Goal: Check status: Check status

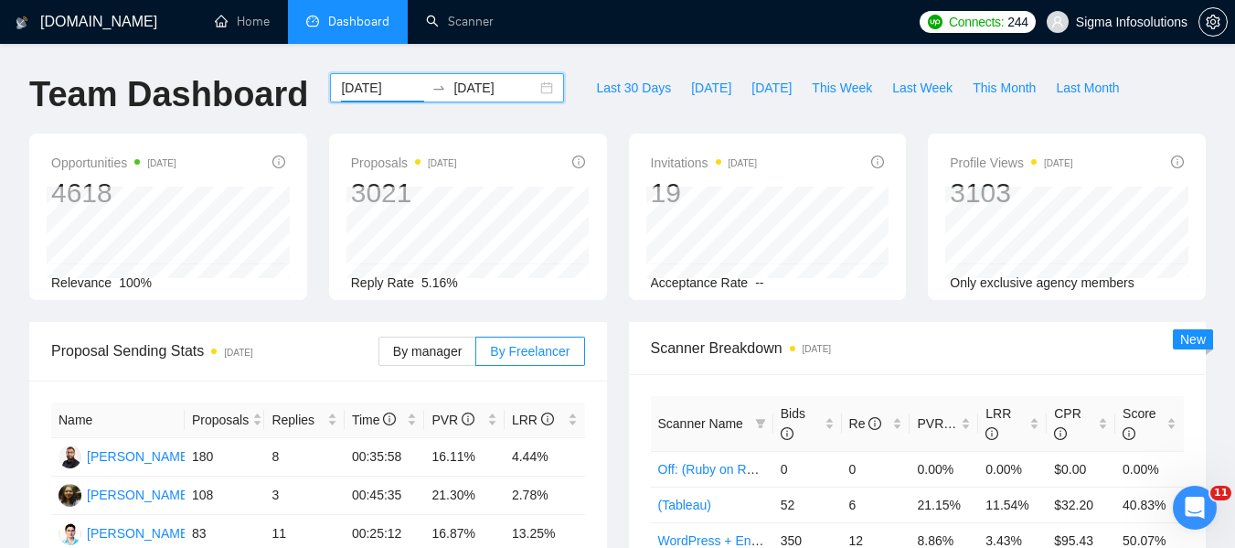
click at [370, 85] on input "[DATE]" at bounding box center [382, 88] width 83 height 20
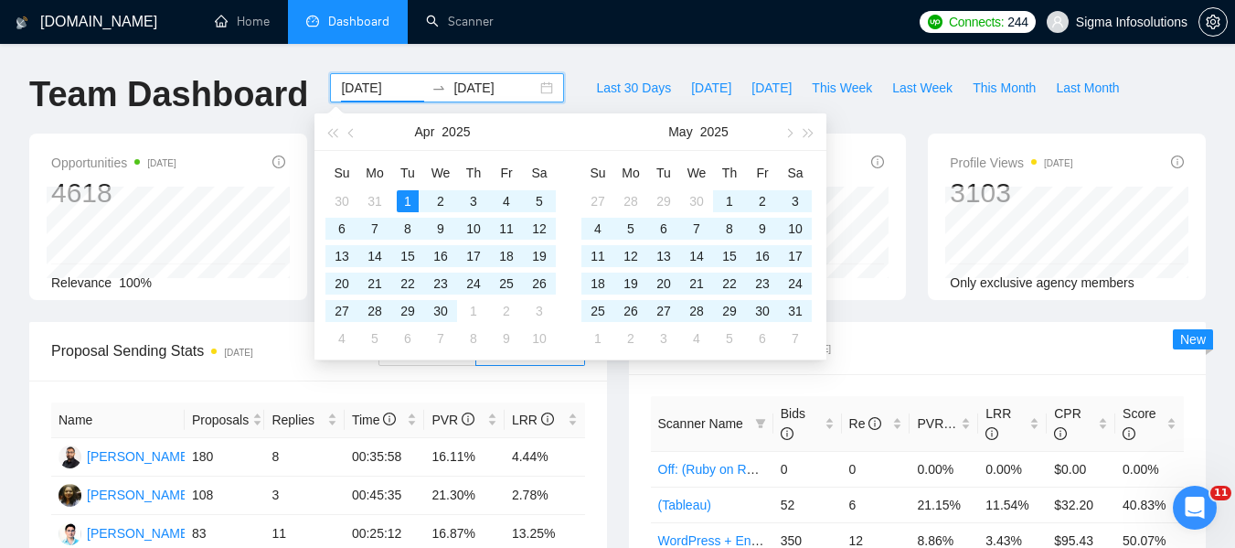
click at [465, 94] on input "[DATE]" at bounding box center [495, 88] width 83 height 20
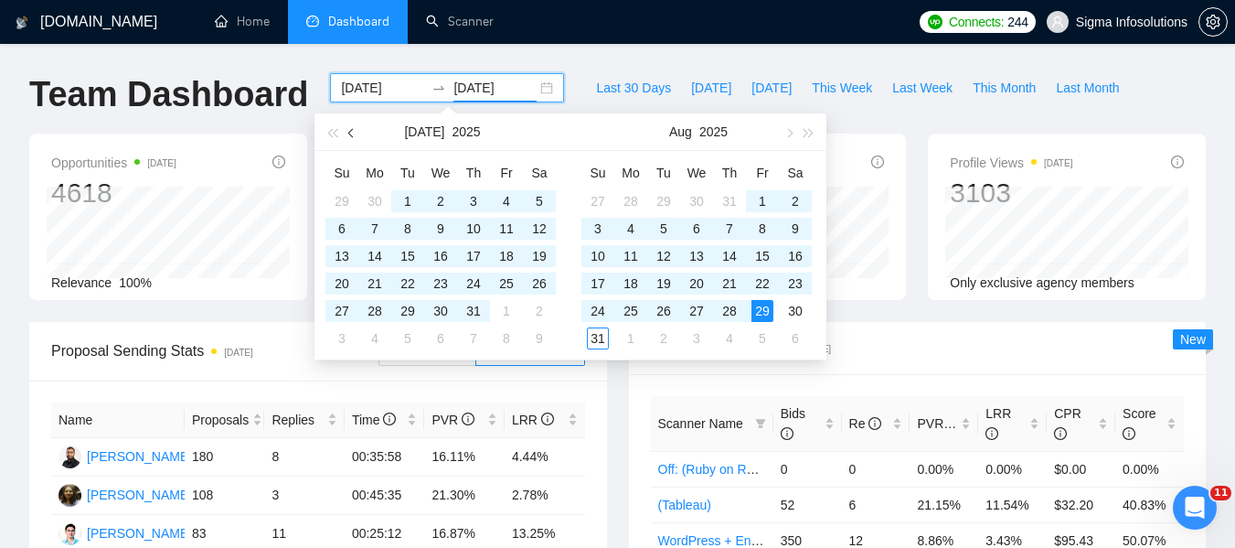
click at [350, 135] on span "button" at bounding box center [352, 132] width 9 height 9
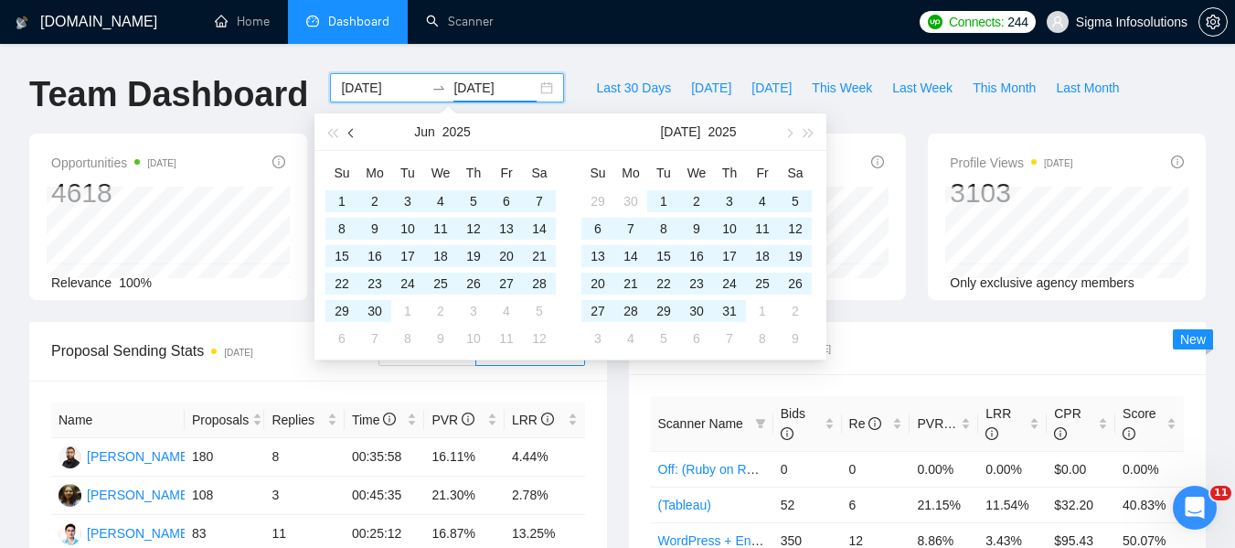
click at [350, 135] on span "button" at bounding box center [352, 132] width 9 height 9
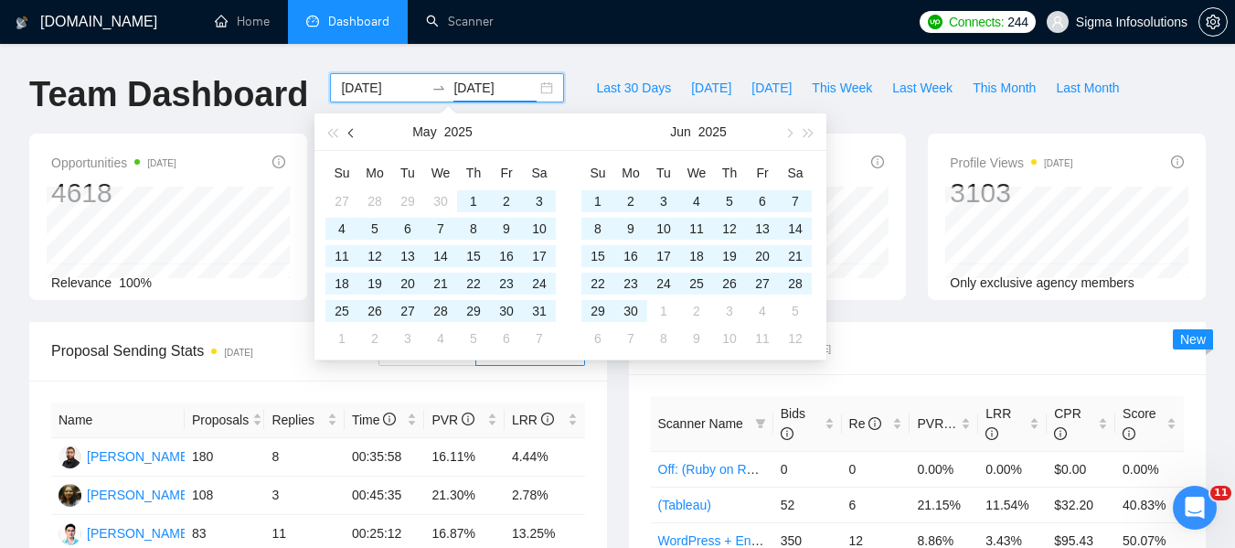
click at [350, 135] on span "button" at bounding box center [352, 132] width 9 height 9
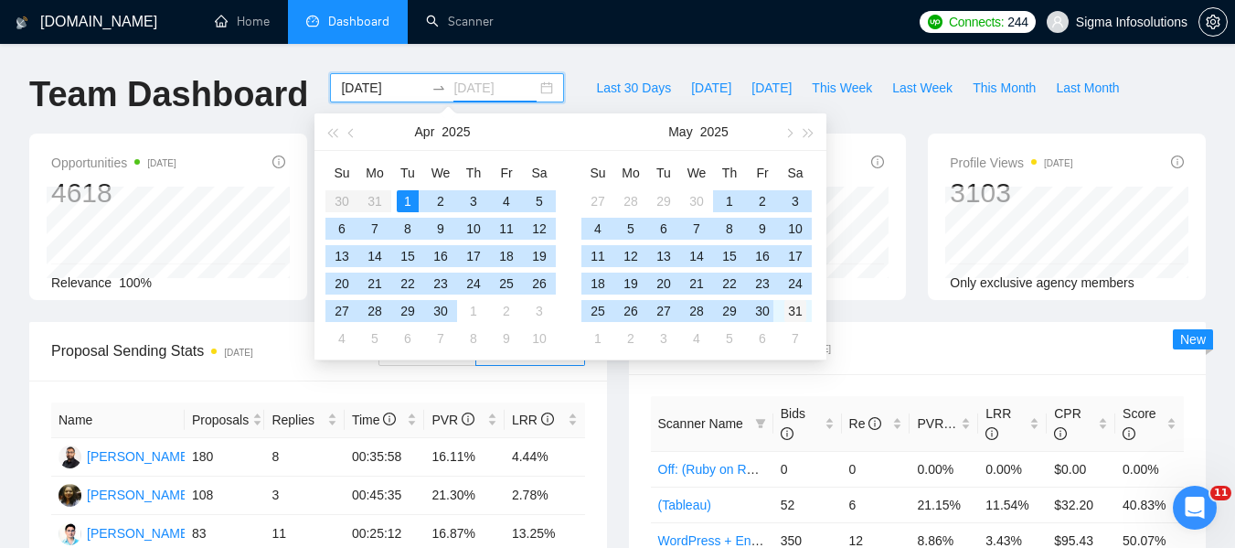
type input "[DATE]"
click at [795, 316] on div "31" at bounding box center [796, 311] width 22 height 22
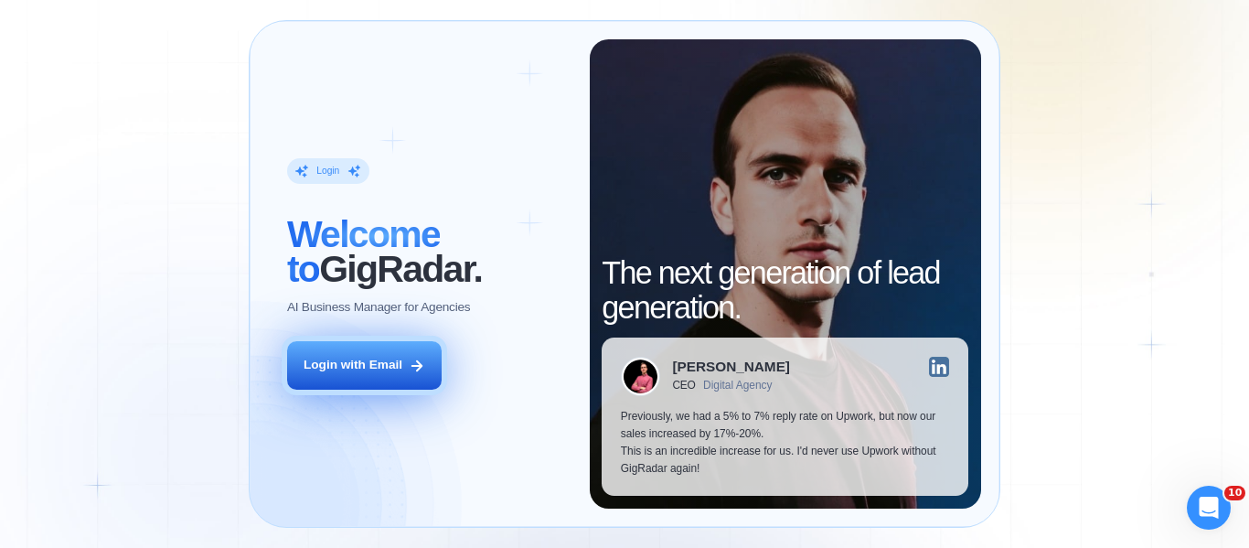
click at [400, 359] on div "Login with Email" at bounding box center [353, 365] width 99 height 17
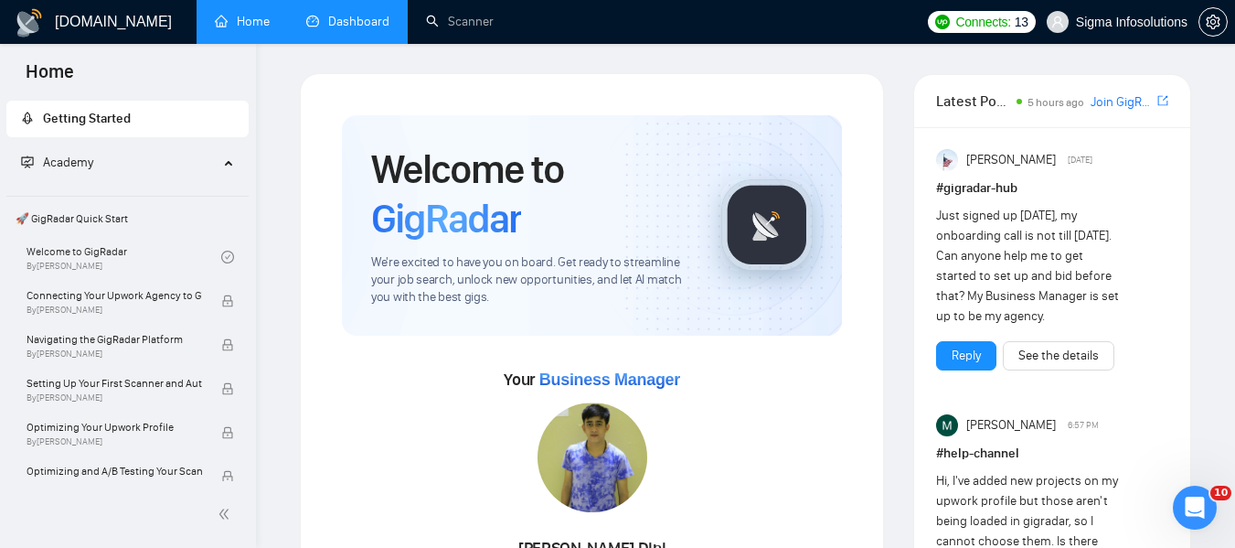
click at [345, 22] on link "Dashboard" at bounding box center [347, 22] width 83 height 16
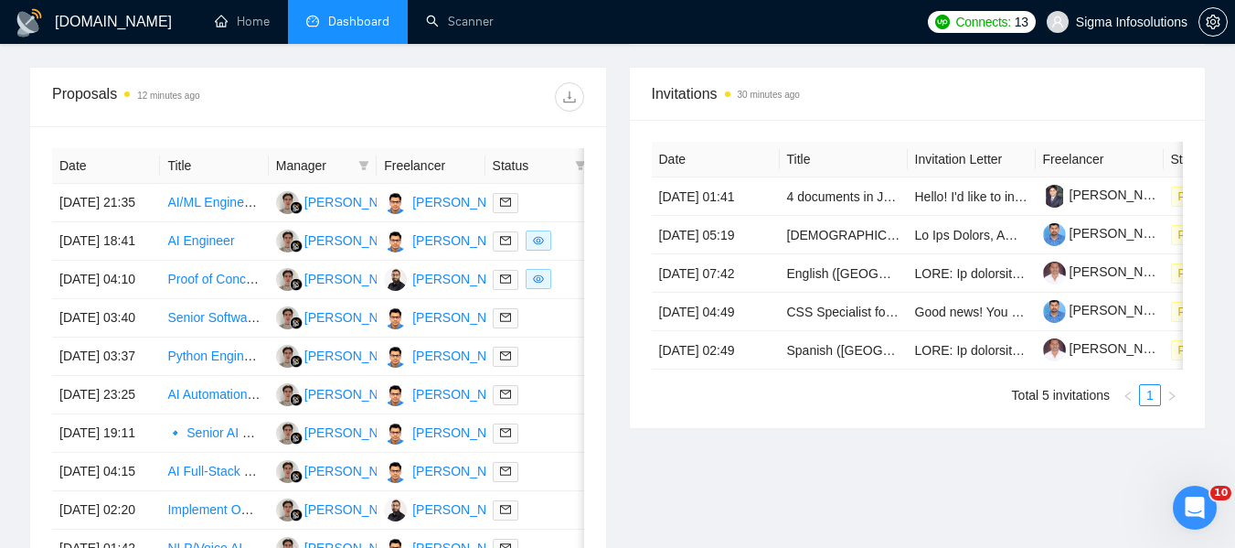
scroll to position [682, 0]
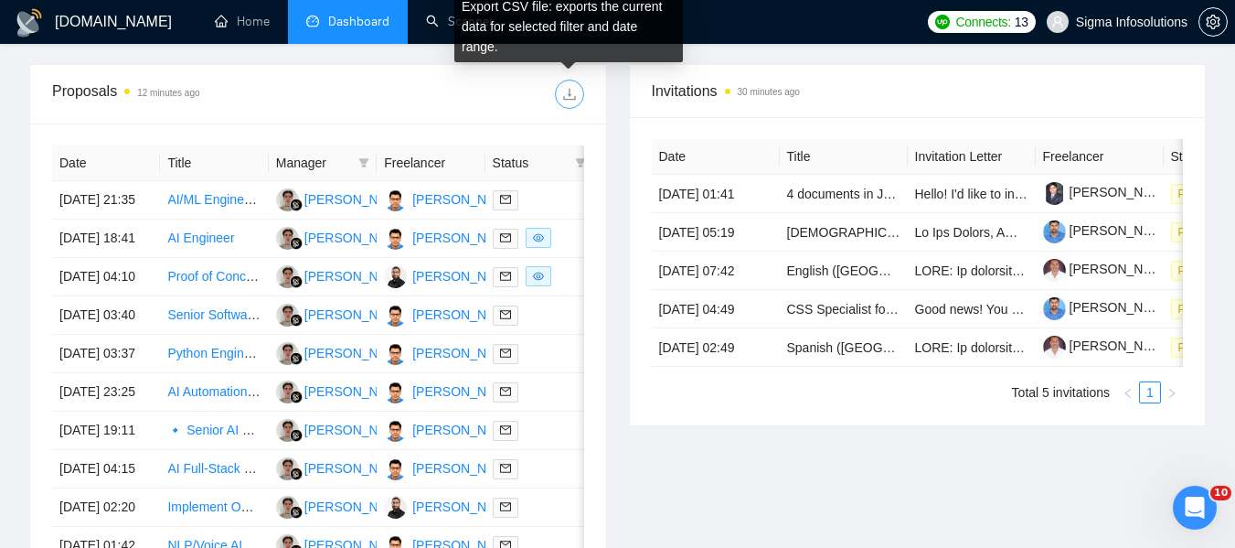
click at [565, 100] on icon "download" at bounding box center [569, 95] width 12 height 12
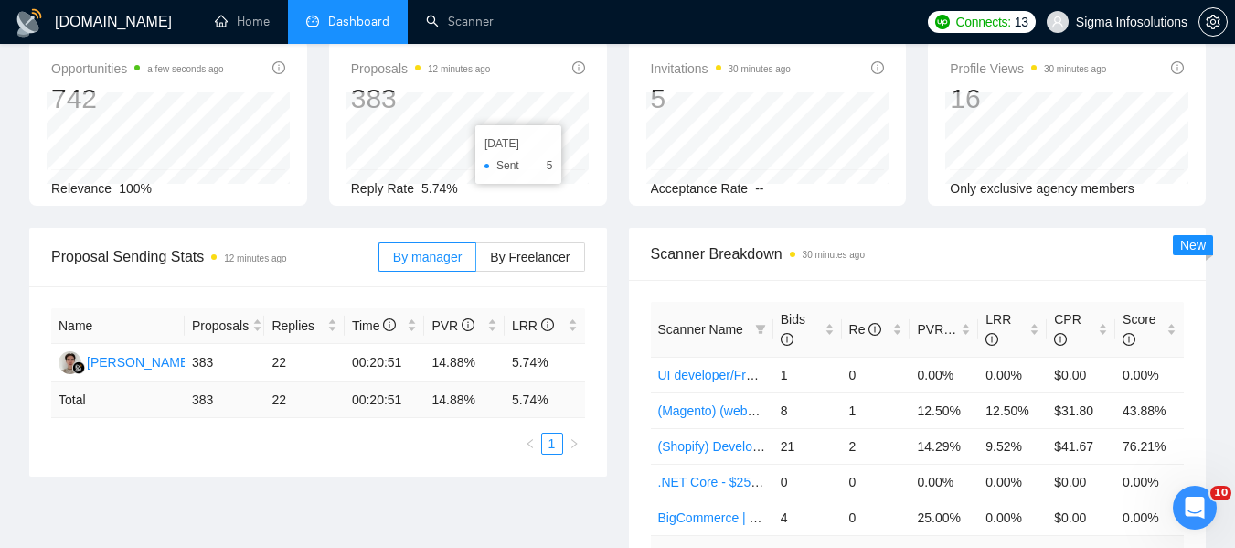
scroll to position [0, 0]
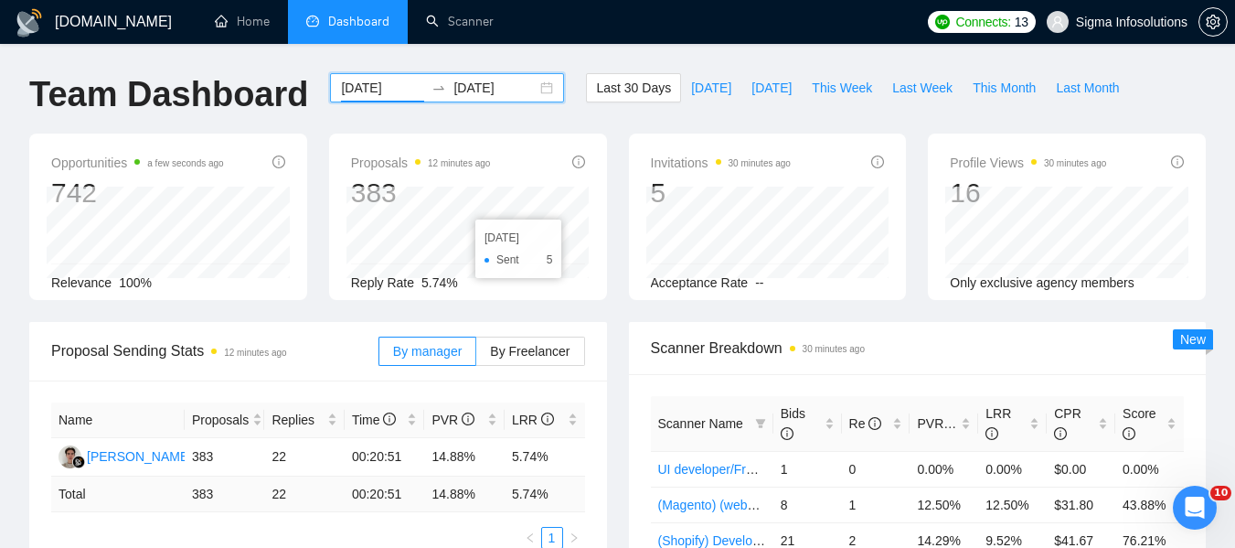
click at [357, 89] on input "2025-08-01" at bounding box center [382, 88] width 83 height 20
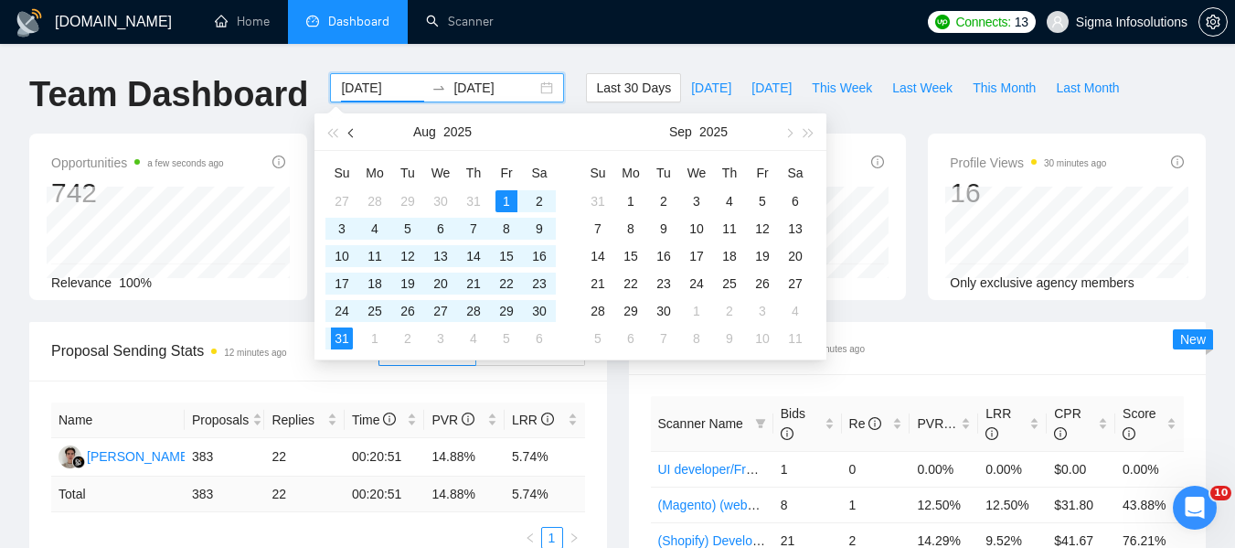
click at [349, 134] on span "button" at bounding box center [352, 132] width 9 height 9
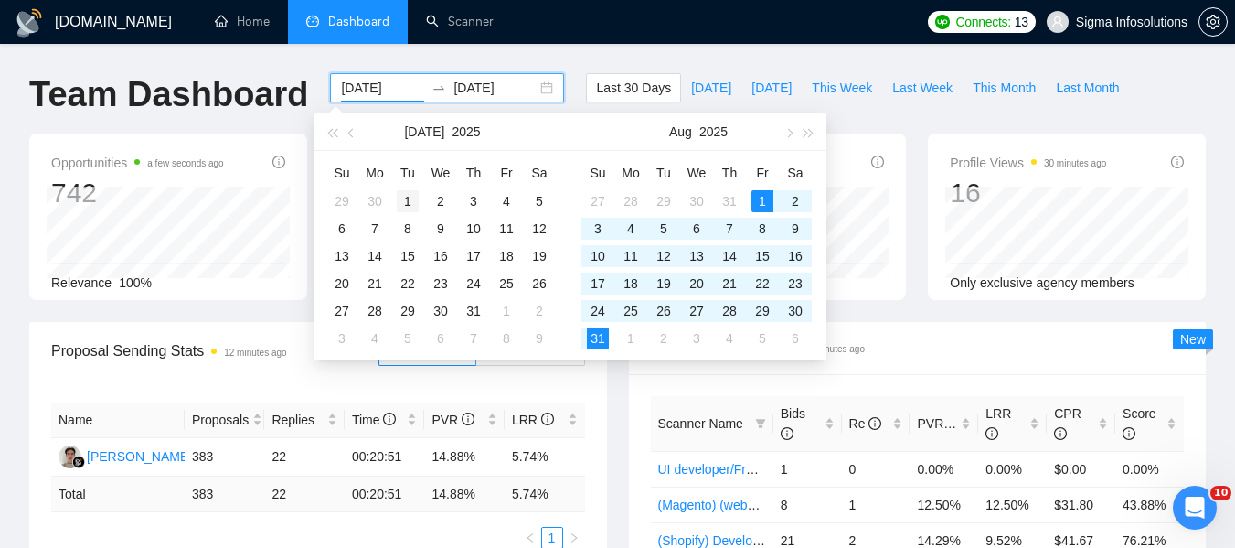
type input "2025-07-01"
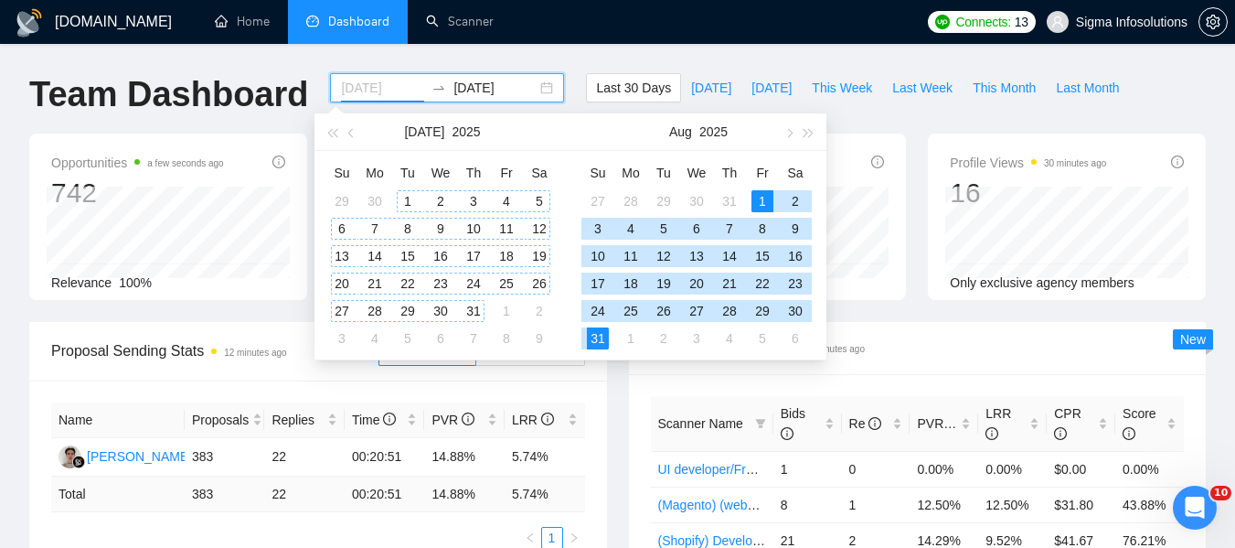
click at [402, 195] on div "1" at bounding box center [408, 201] width 22 height 22
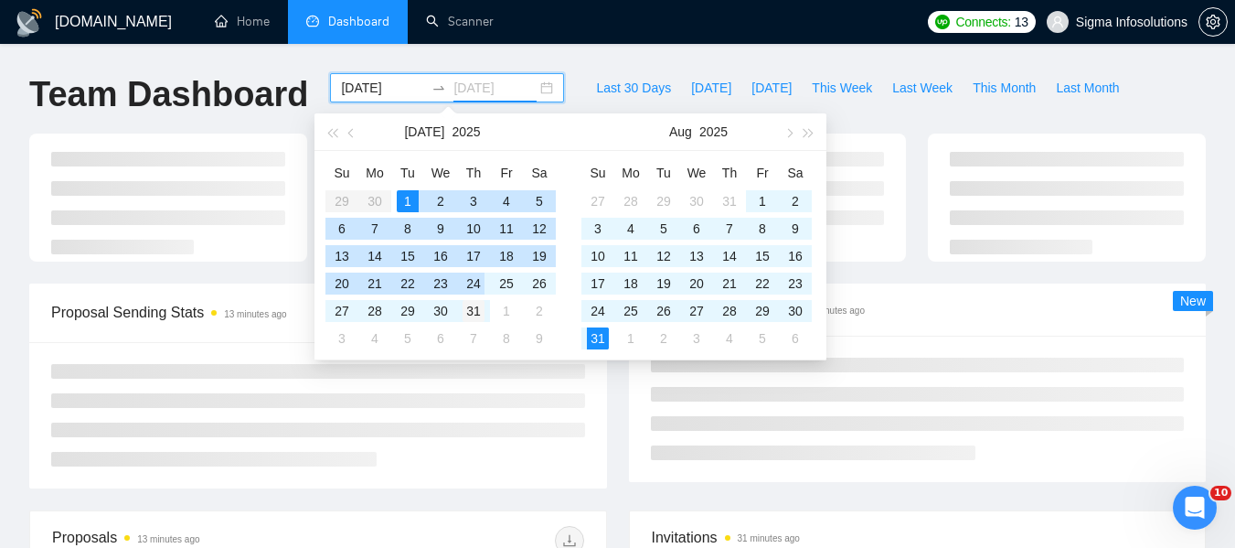
type input "2025-07-31"
click at [475, 313] on div "31" at bounding box center [474, 311] width 22 height 22
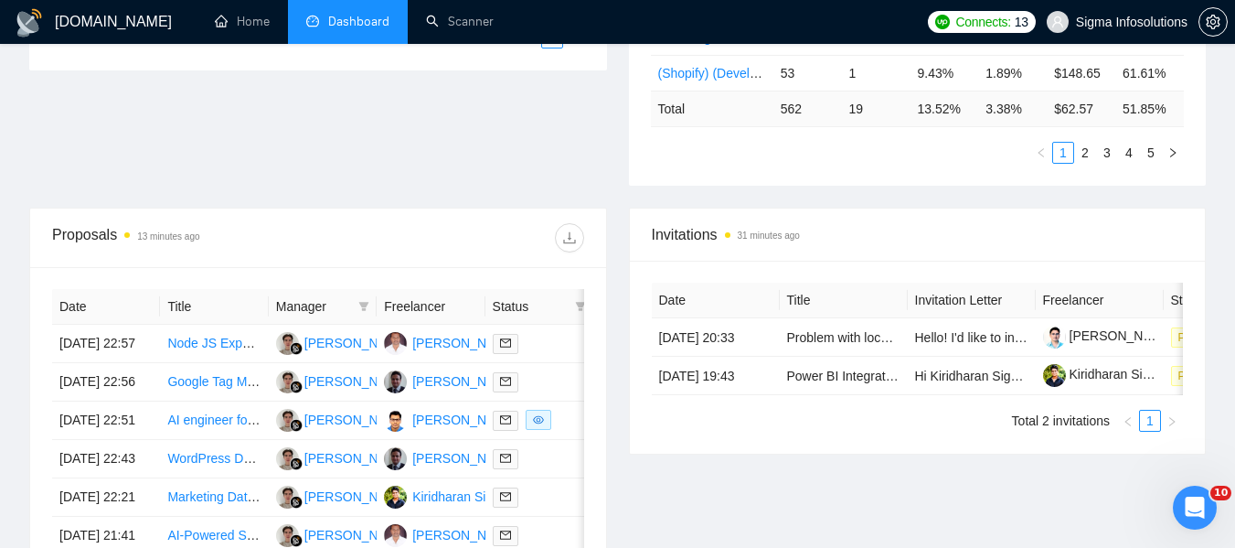
scroll to position [536, 0]
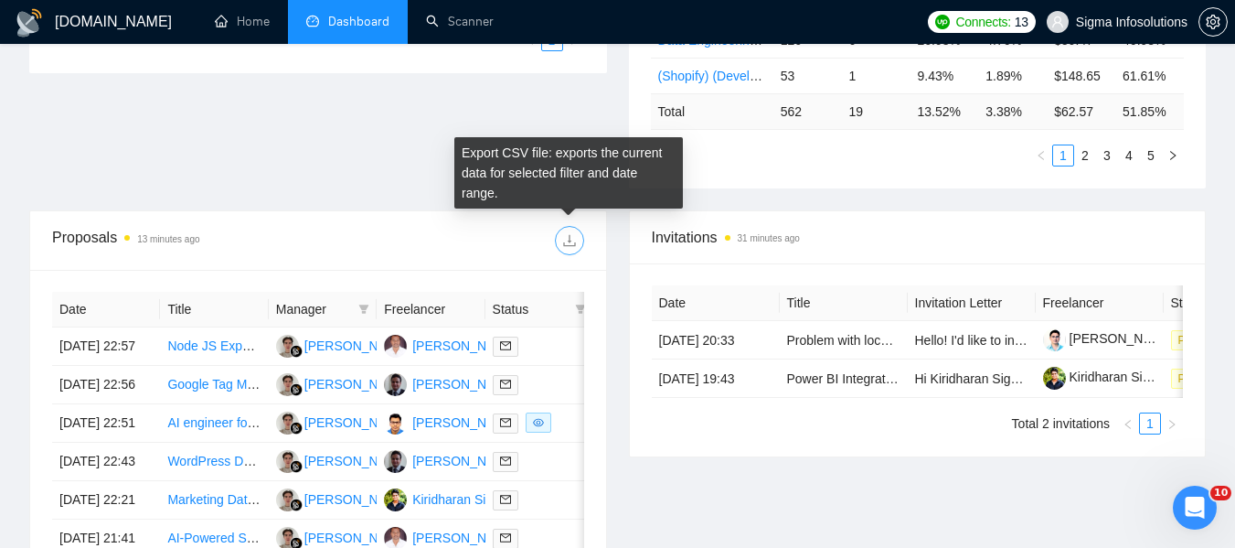
click at [572, 245] on icon "download" at bounding box center [569, 241] width 12 height 12
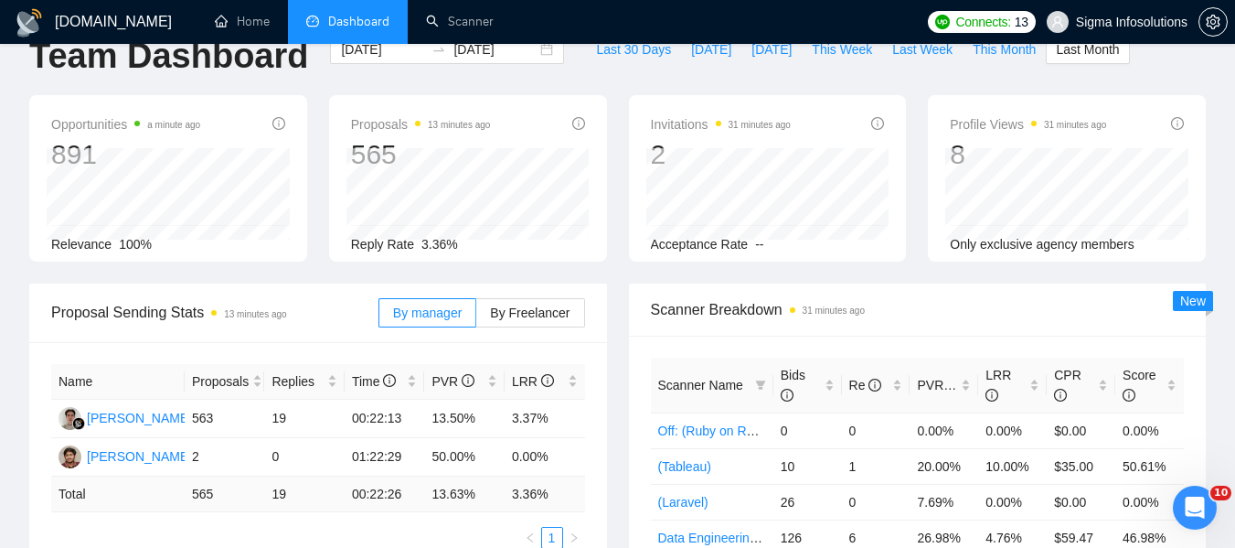
scroll to position [0, 0]
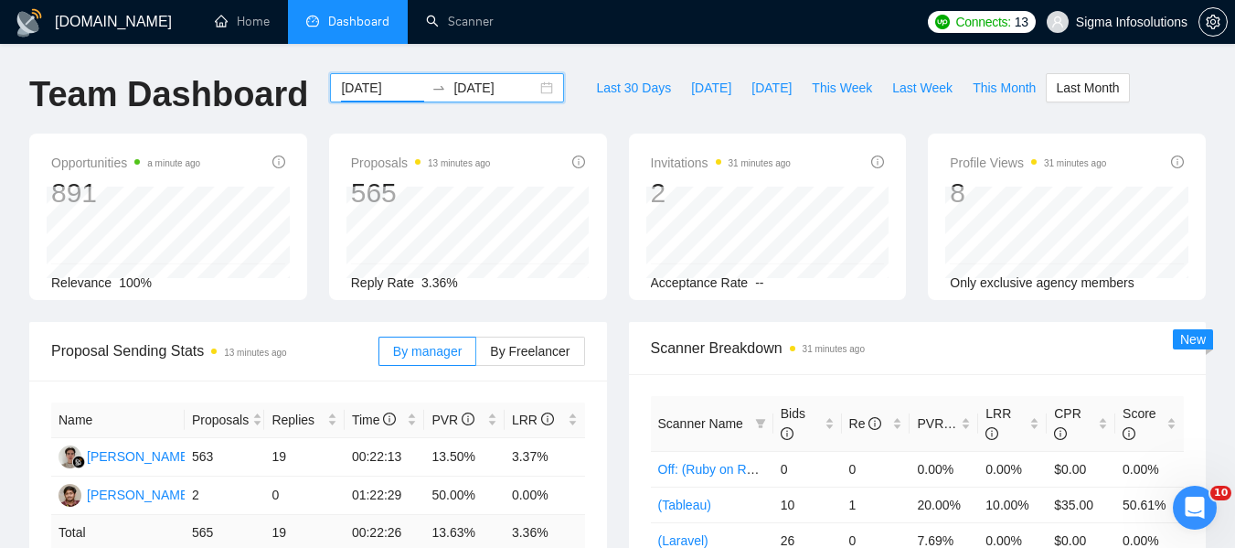
click at [358, 84] on input "2025-07-01" at bounding box center [382, 88] width 83 height 20
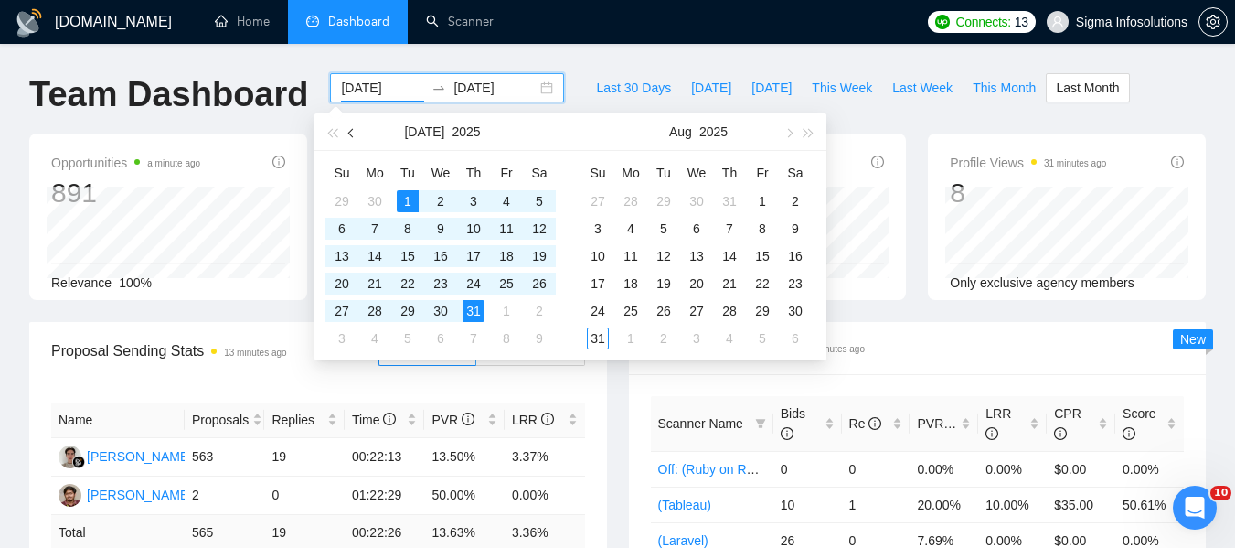
click at [353, 124] on button "button" at bounding box center [352, 131] width 20 height 37
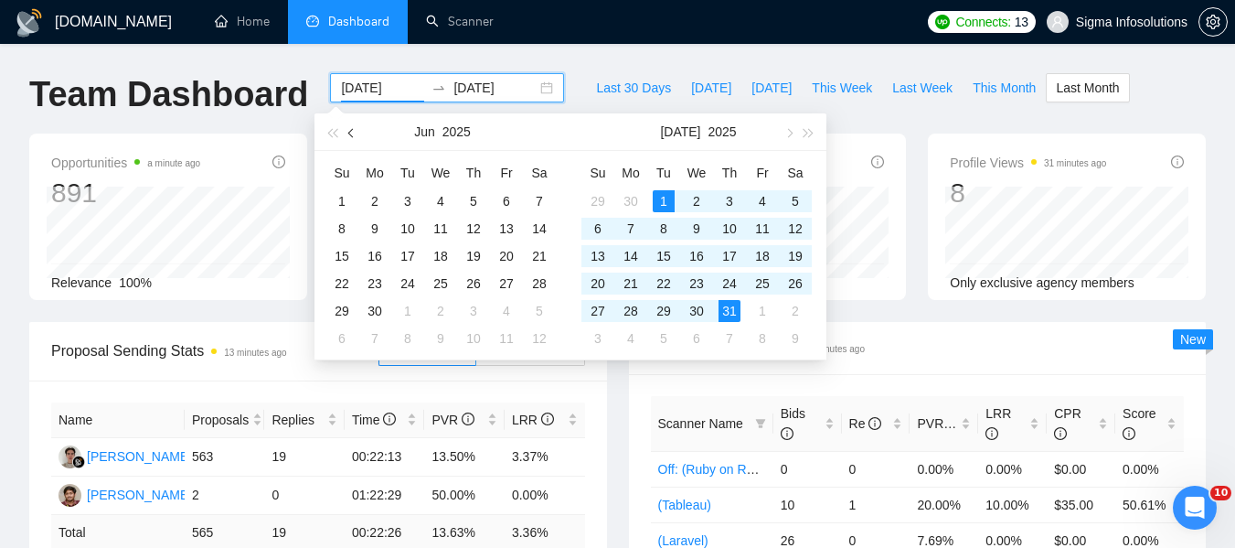
click at [353, 124] on button "button" at bounding box center [352, 131] width 20 height 37
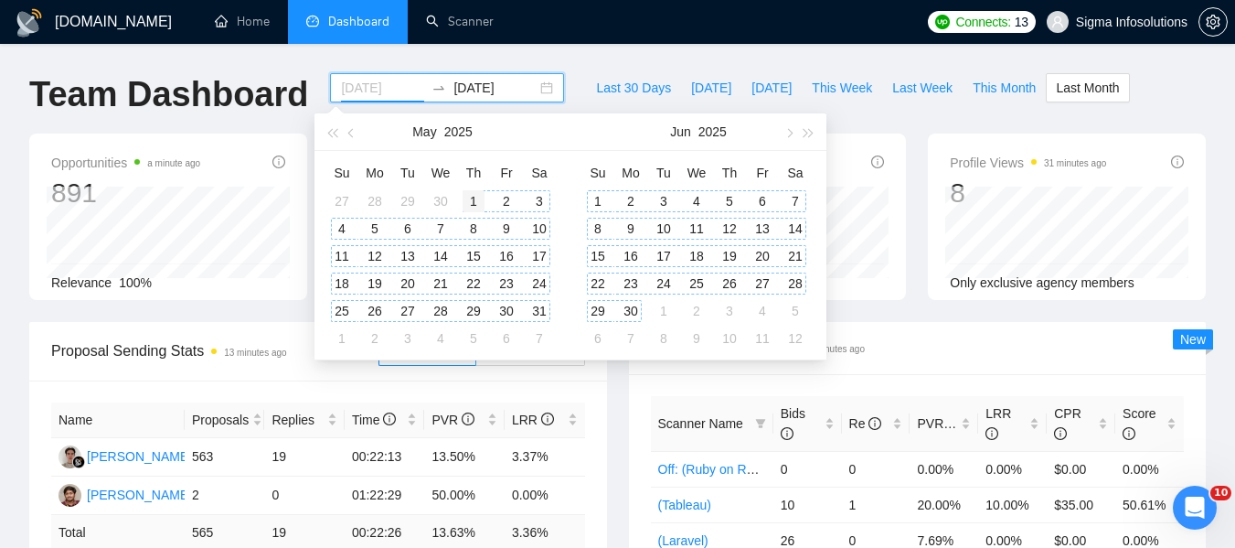
type input "[DATE]"
click at [474, 202] on div "1" at bounding box center [474, 201] width 22 height 22
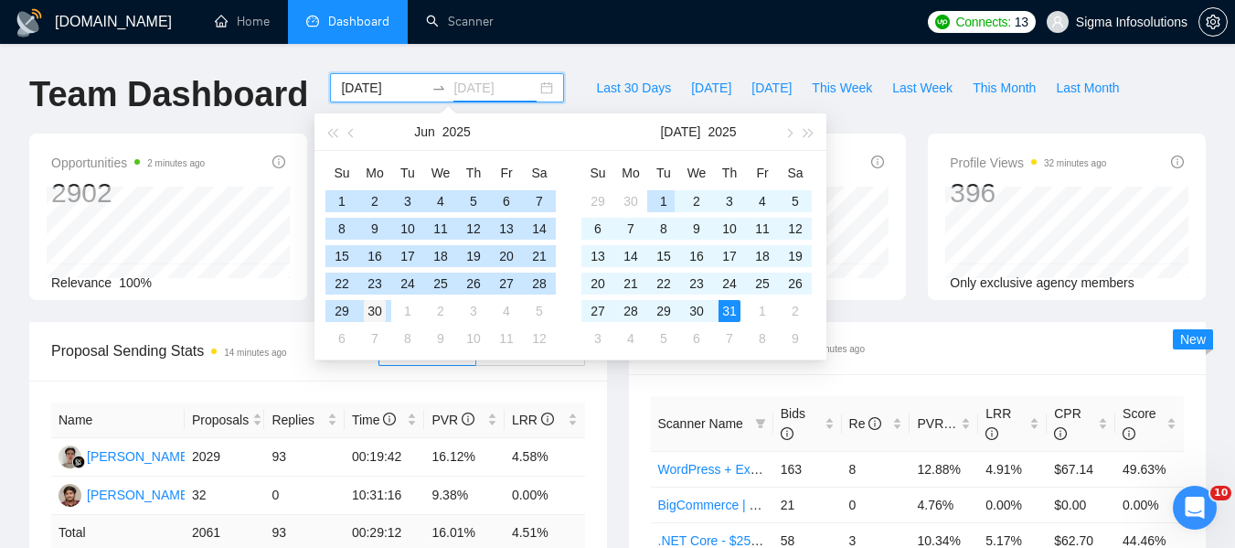
type input "2025-06-30"
click at [373, 309] on div "30" at bounding box center [375, 311] width 22 height 22
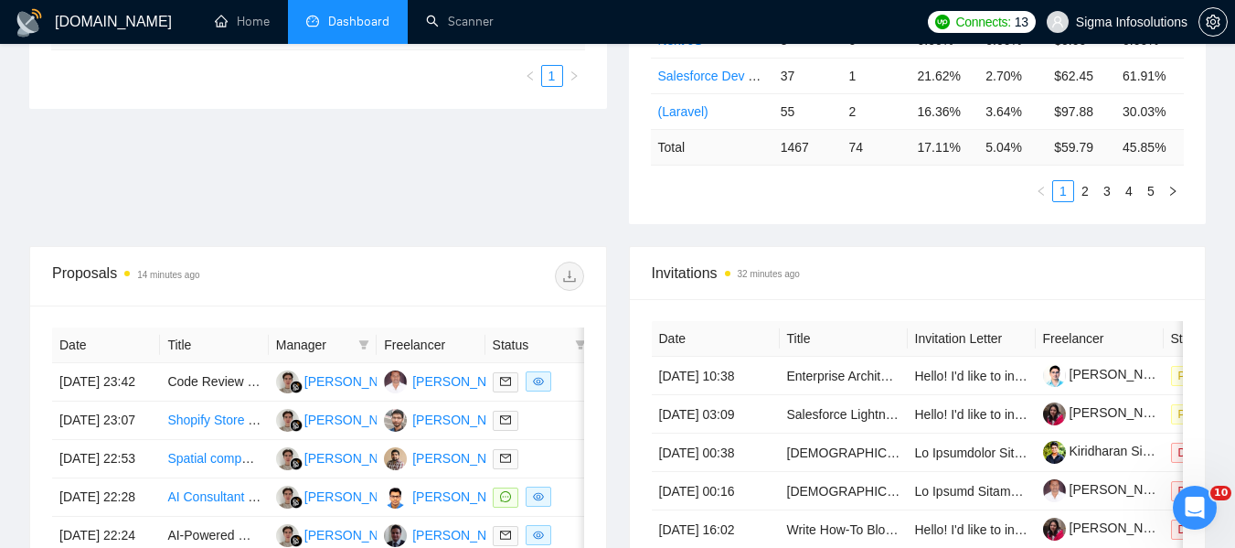
scroll to position [524, 0]
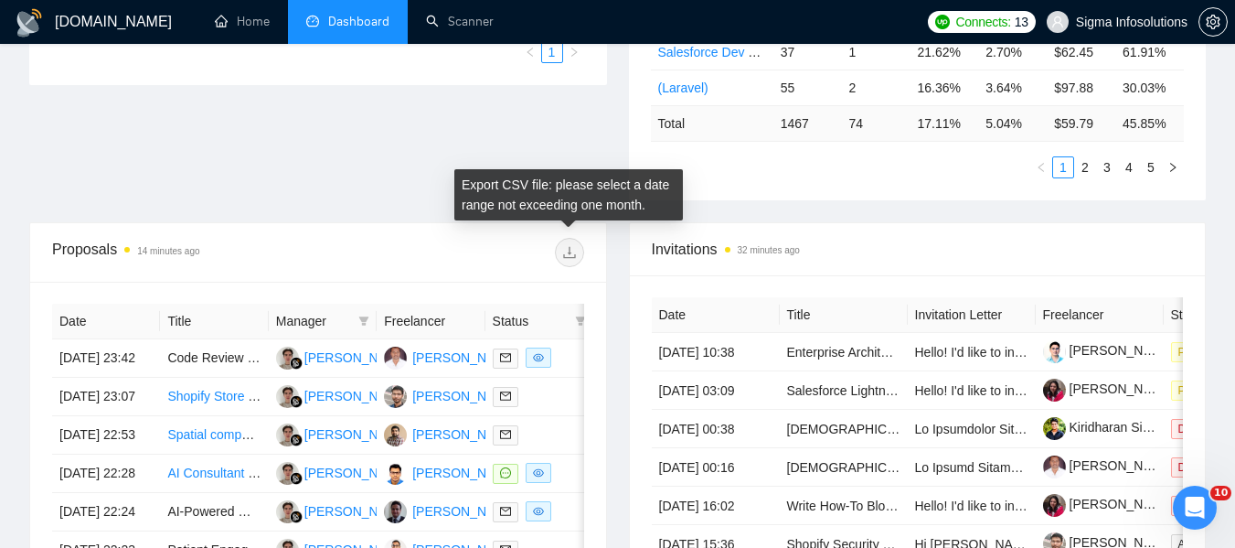
click at [571, 251] on span at bounding box center [569, 252] width 29 height 29
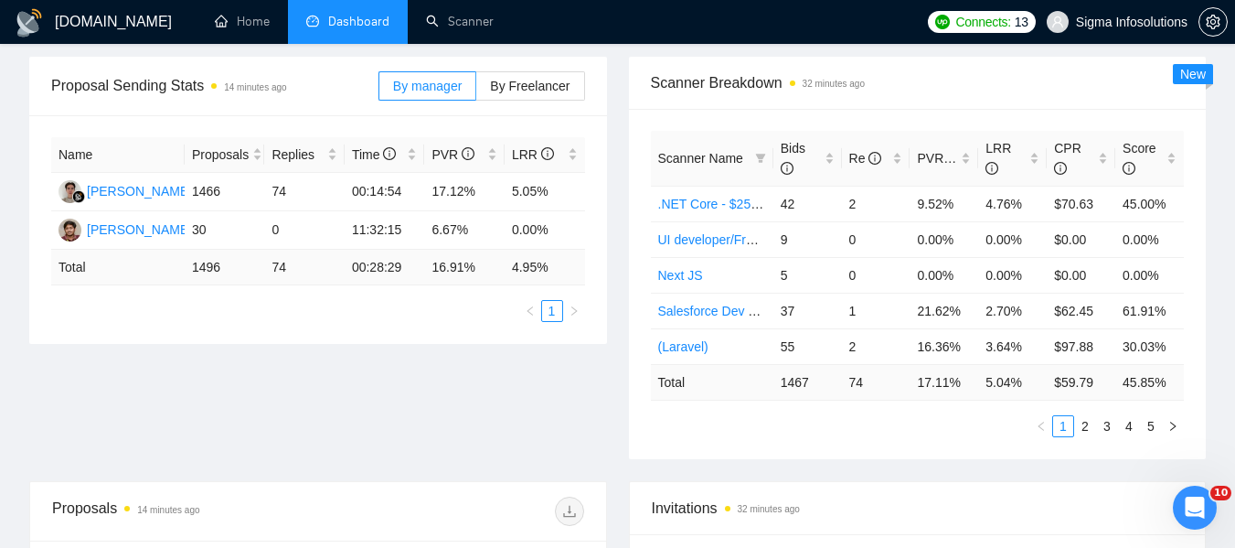
scroll to position [0, 0]
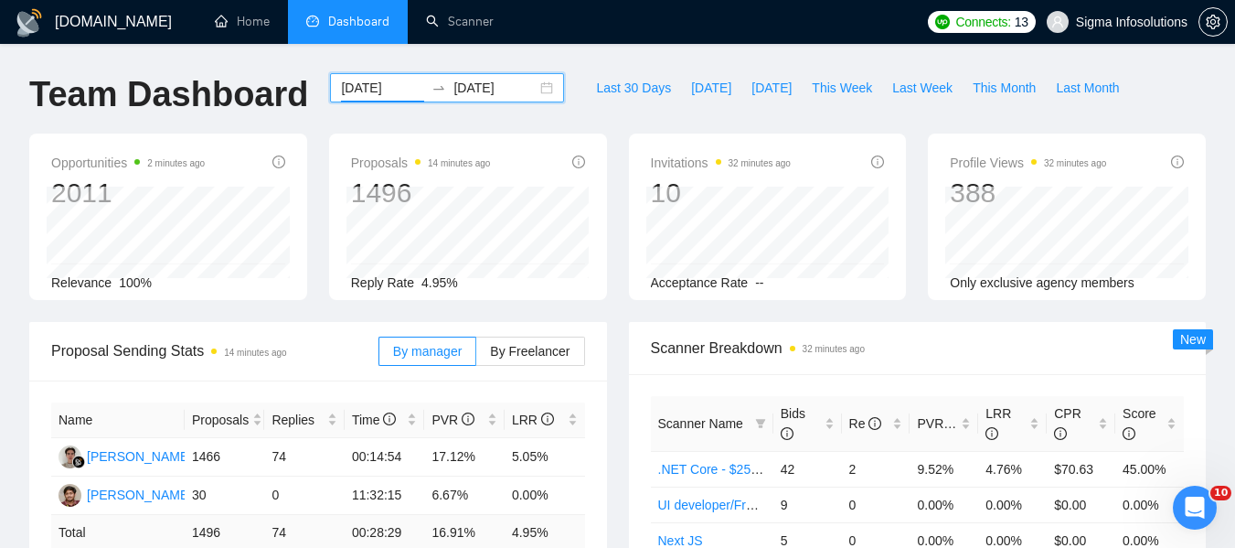
click at [376, 81] on input "[DATE]" at bounding box center [382, 88] width 83 height 20
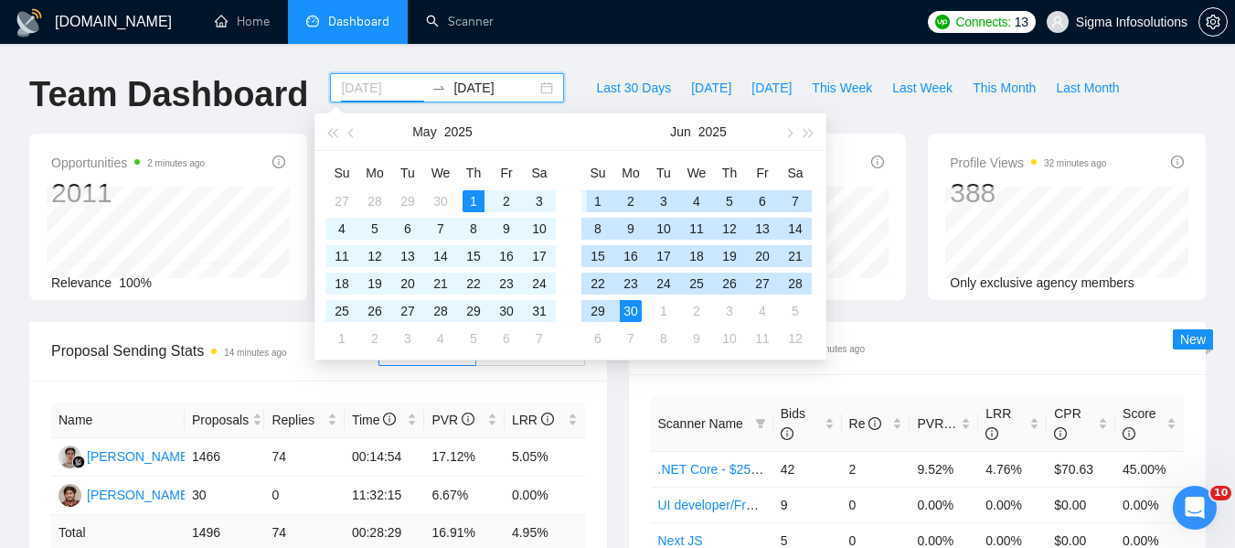
click at [603, 196] on div "1" at bounding box center [598, 201] width 22 height 22
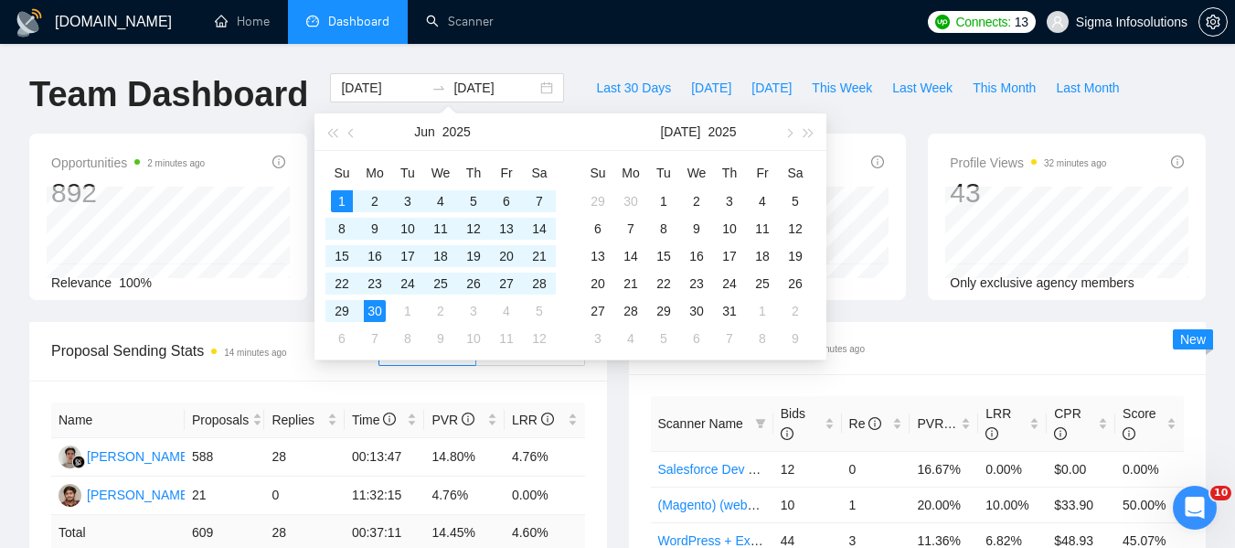
click at [681, 423] on span "Scanner Name" at bounding box center [700, 423] width 85 height 15
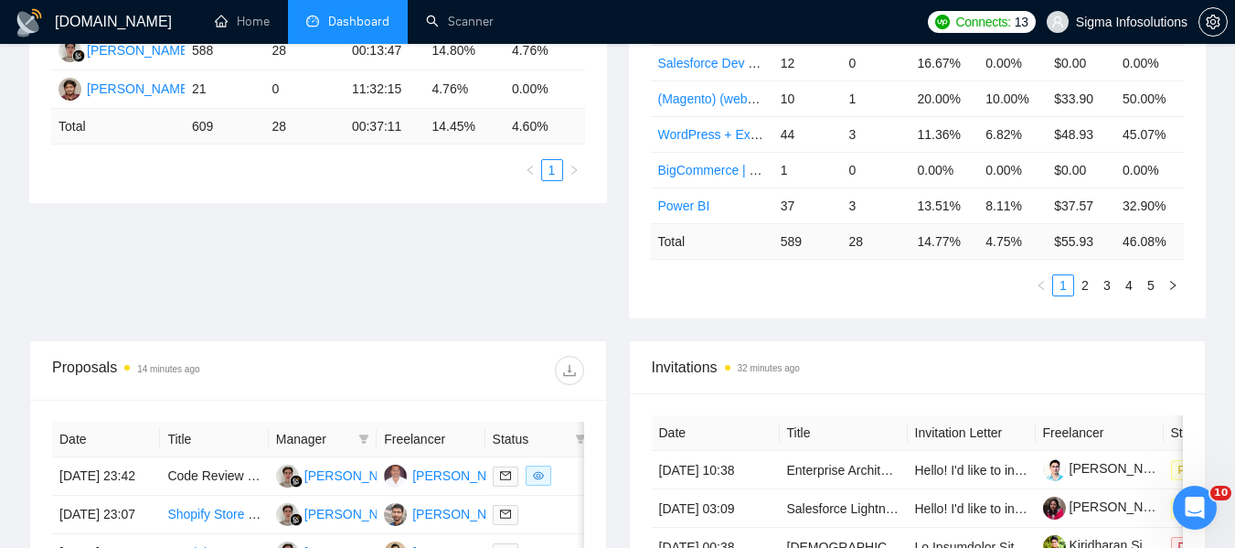
scroll to position [423, 0]
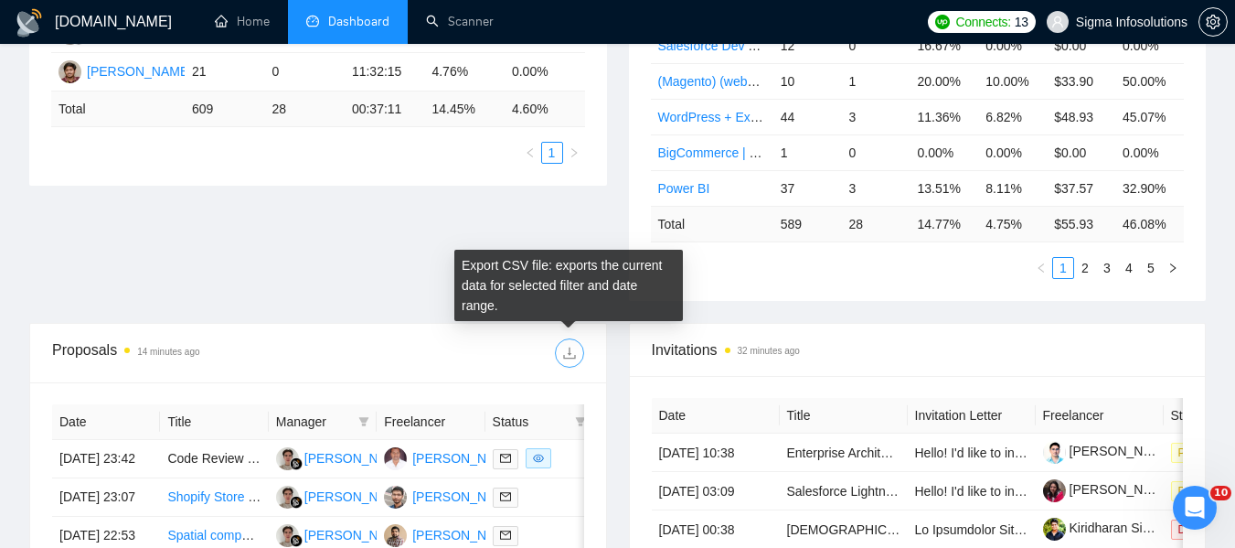
click at [572, 356] on icon "download" at bounding box center [569, 353] width 15 height 15
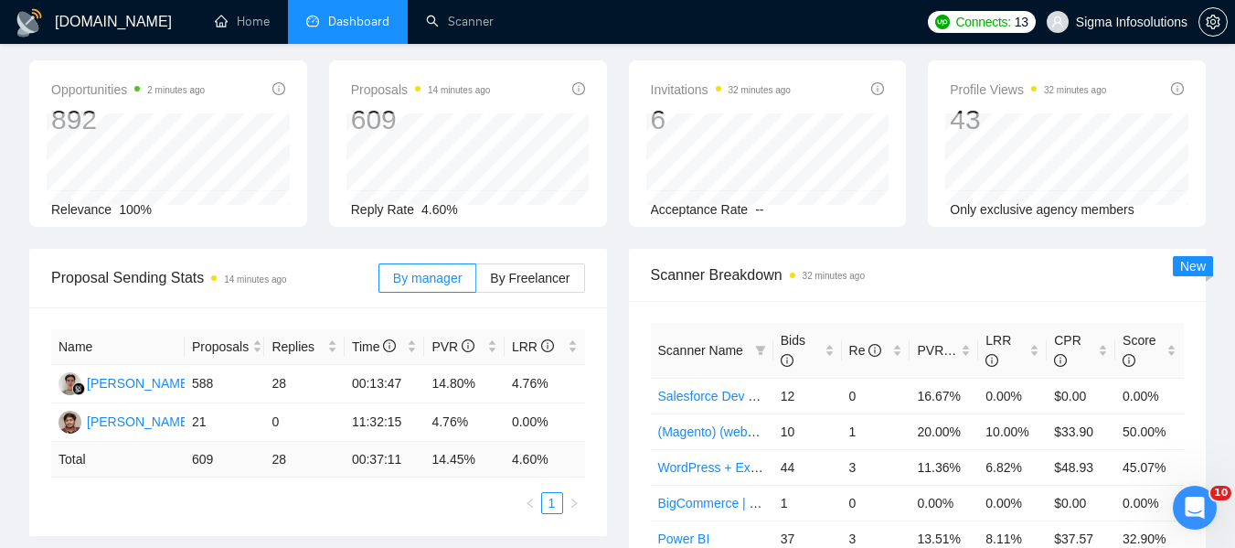
scroll to position [0, 0]
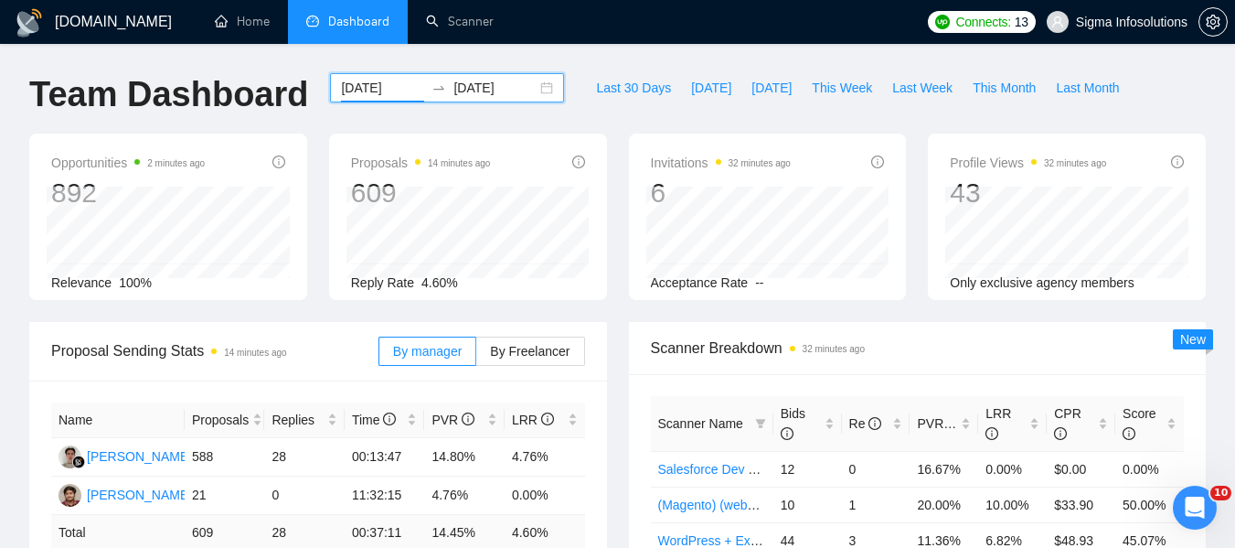
click at [369, 91] on input "2025-06-01" at bounding box center [382, 88] width 83 height 20
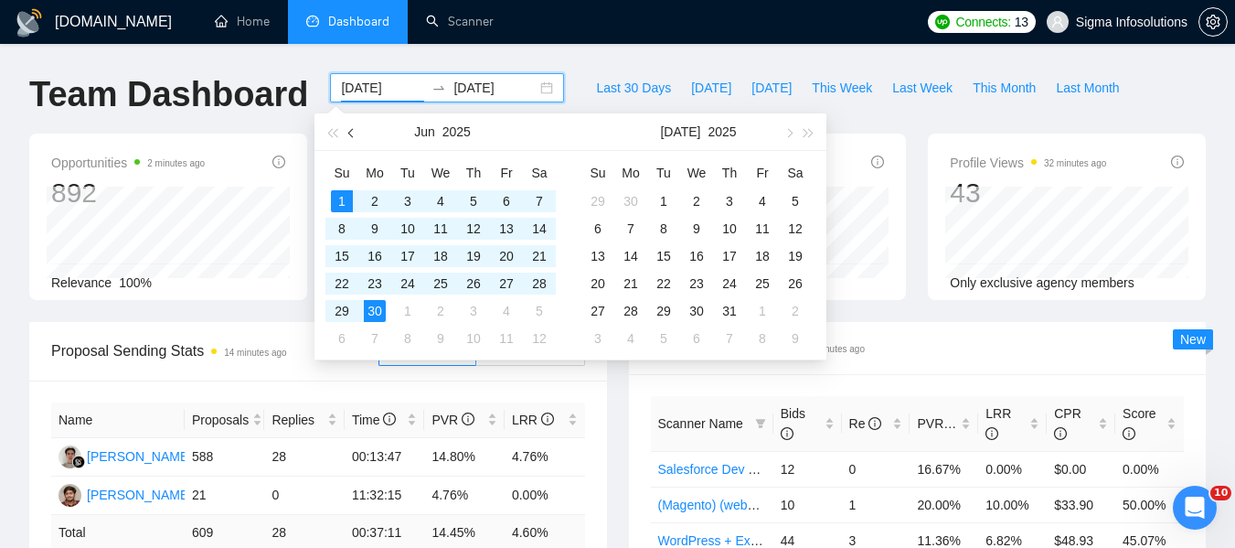
click at [352, 134] on span "button" at bounding box center [352, 132] width 9 height 9
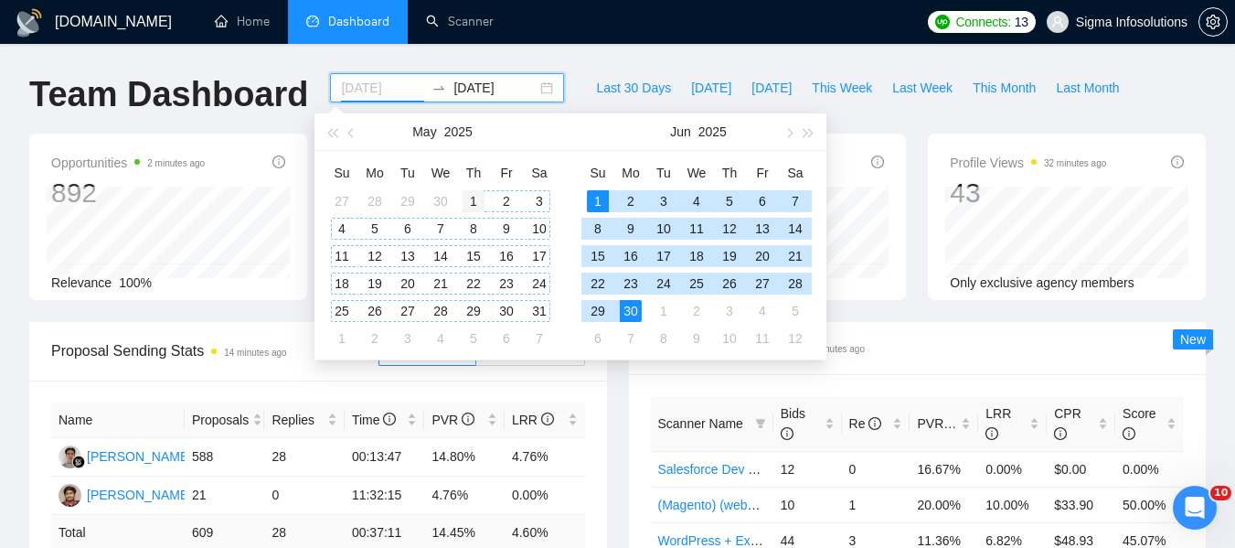
type input "[DATE]"
click at [467, 203] on div "1" at bounding box center [474, 201] width 22 height 22
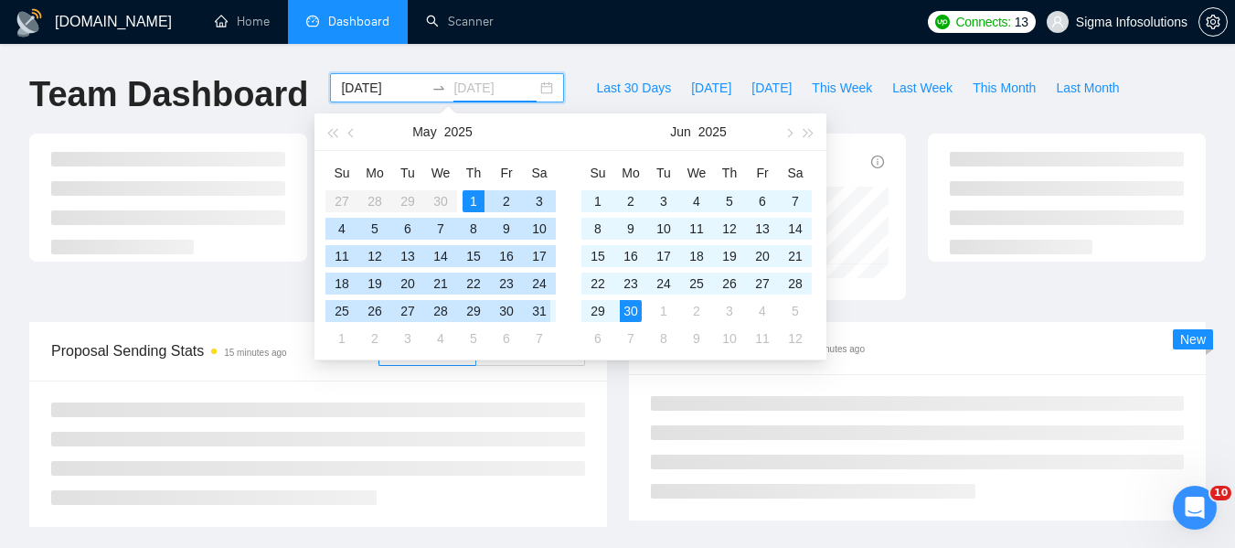
type input "[DATE]"
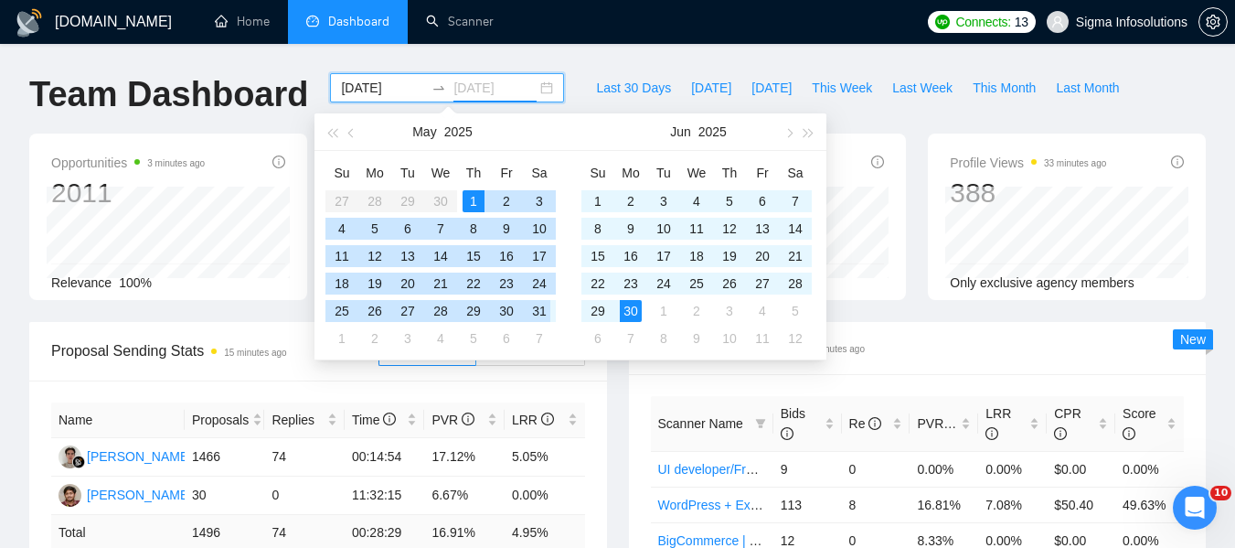
click at [540, 311] on div "31" at bounding box center [540, 311] width 22 height 22
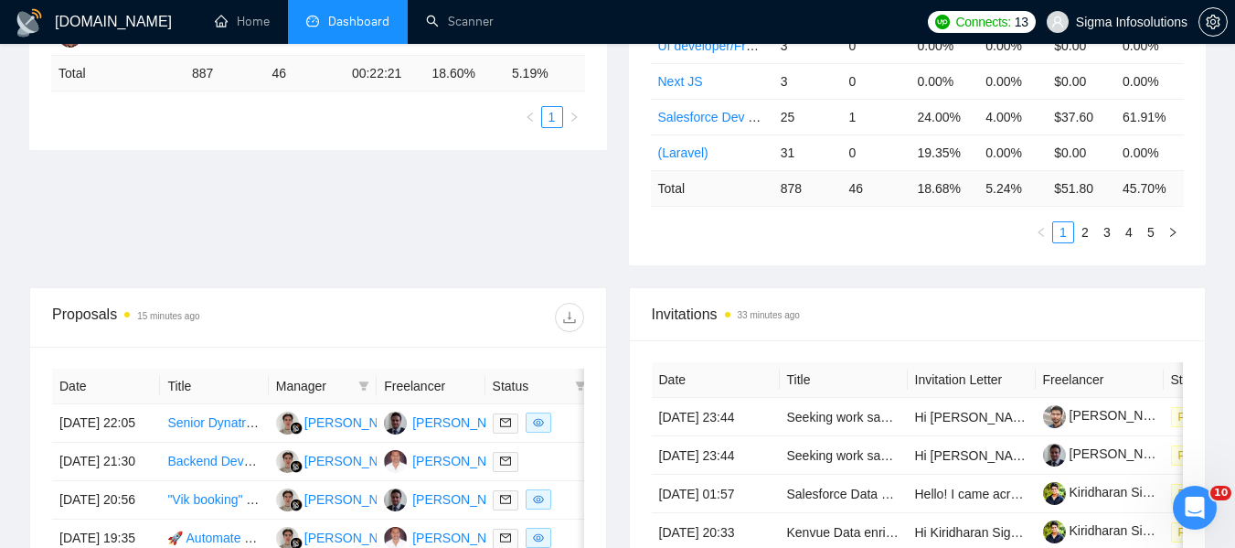
scroll to position [468, 0]
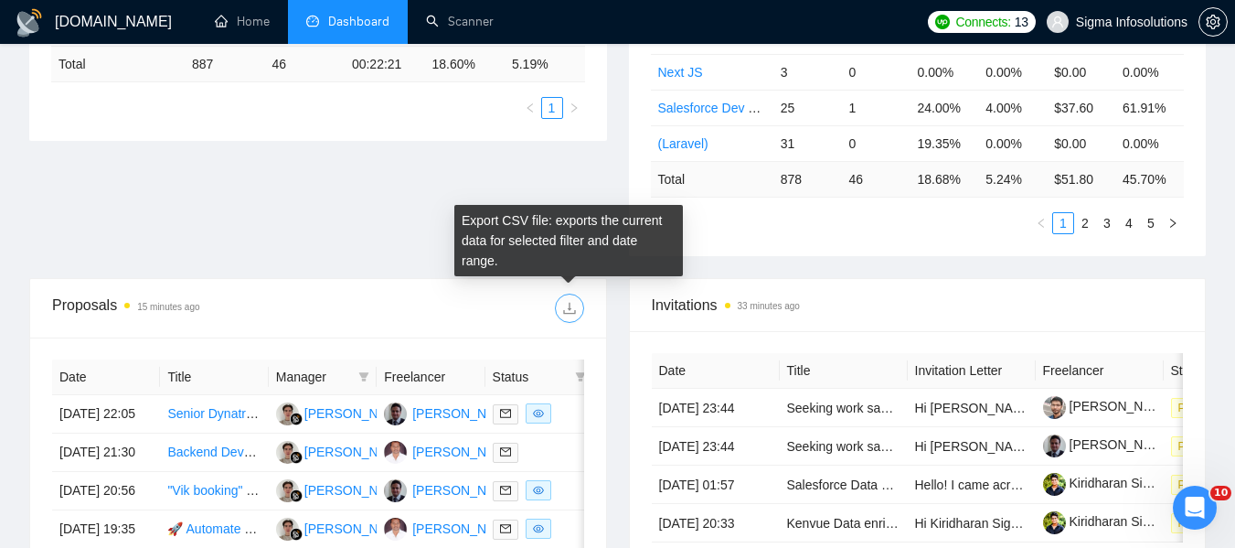
click at [577, 314] on span "download" at bounding box center [569, 308] width 27 height 15
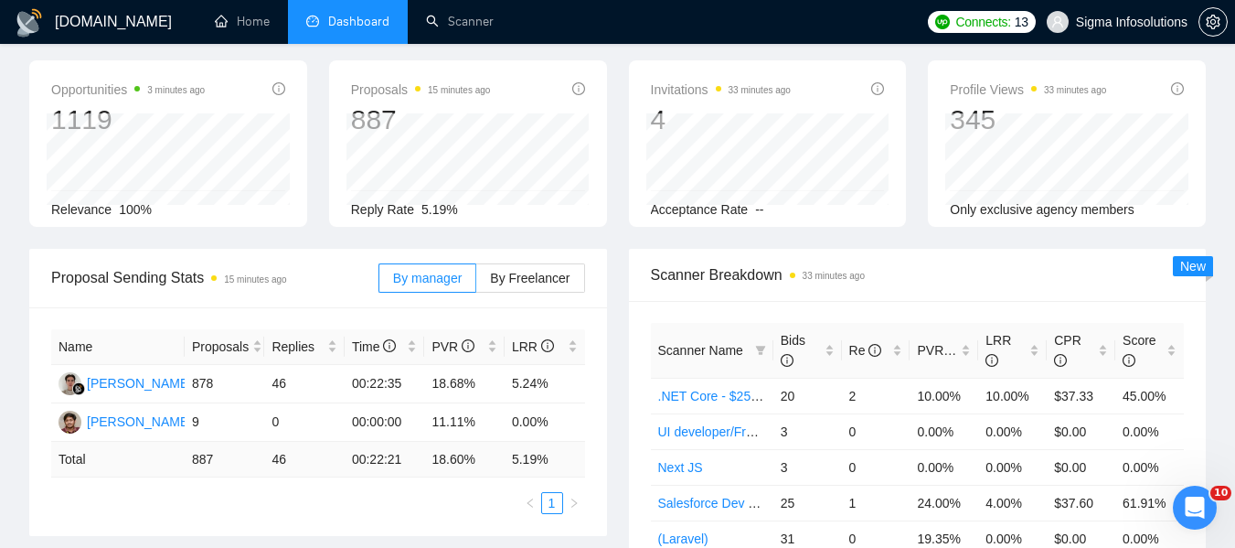
scroll to position [0, 0]
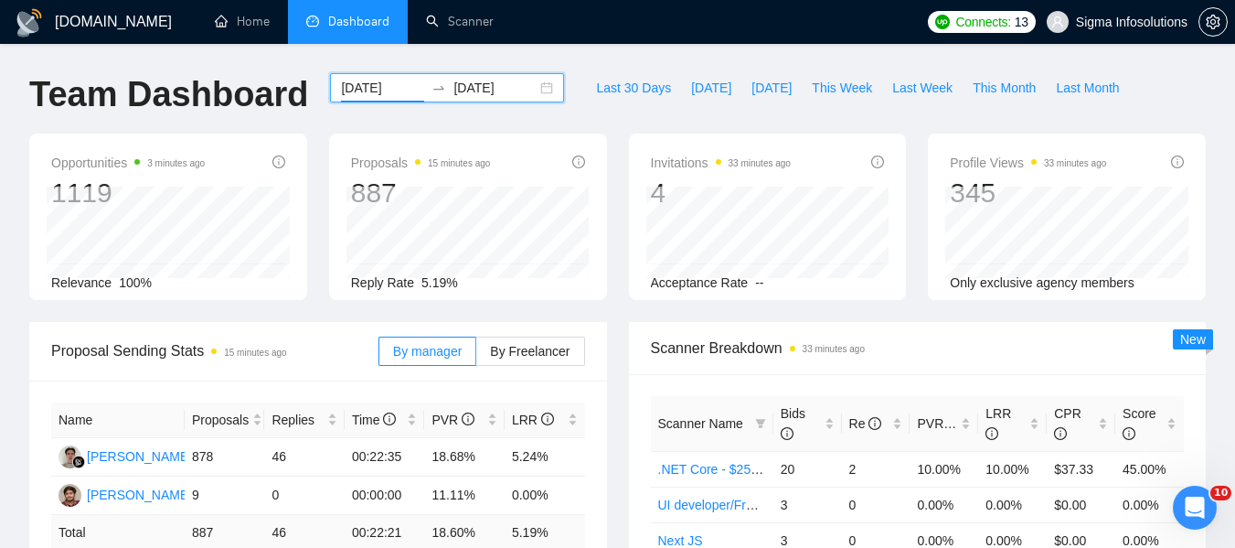
click at [372, 87] on input "[DATE]" at bounding box center [382, 88] width 83 height 20
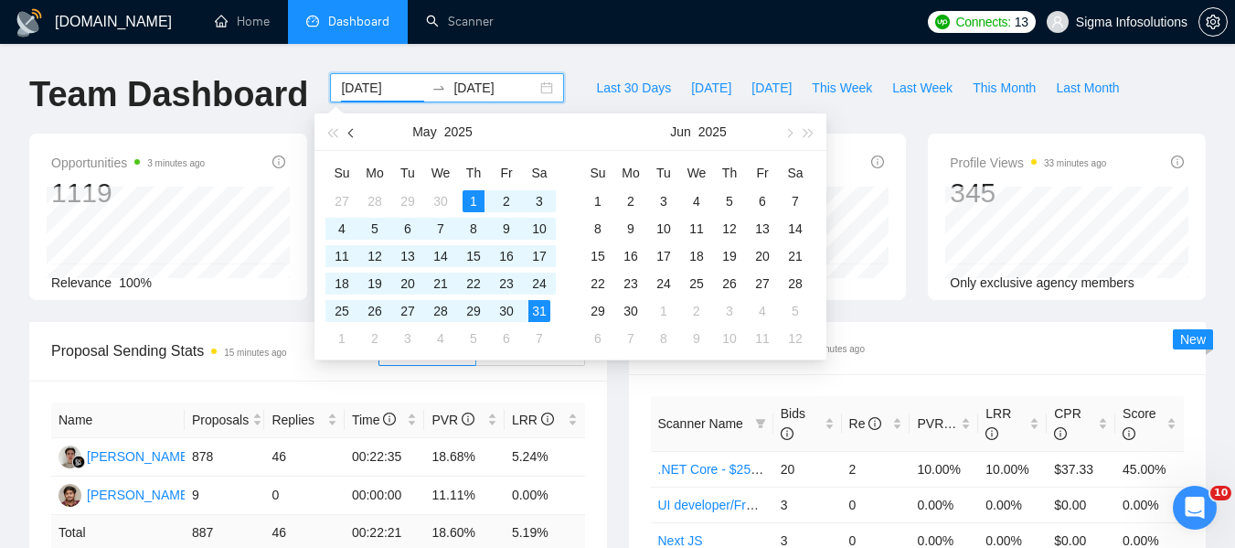
click at [346, 133] on button "button" at bounding box center [352, 131] width 20 height 37
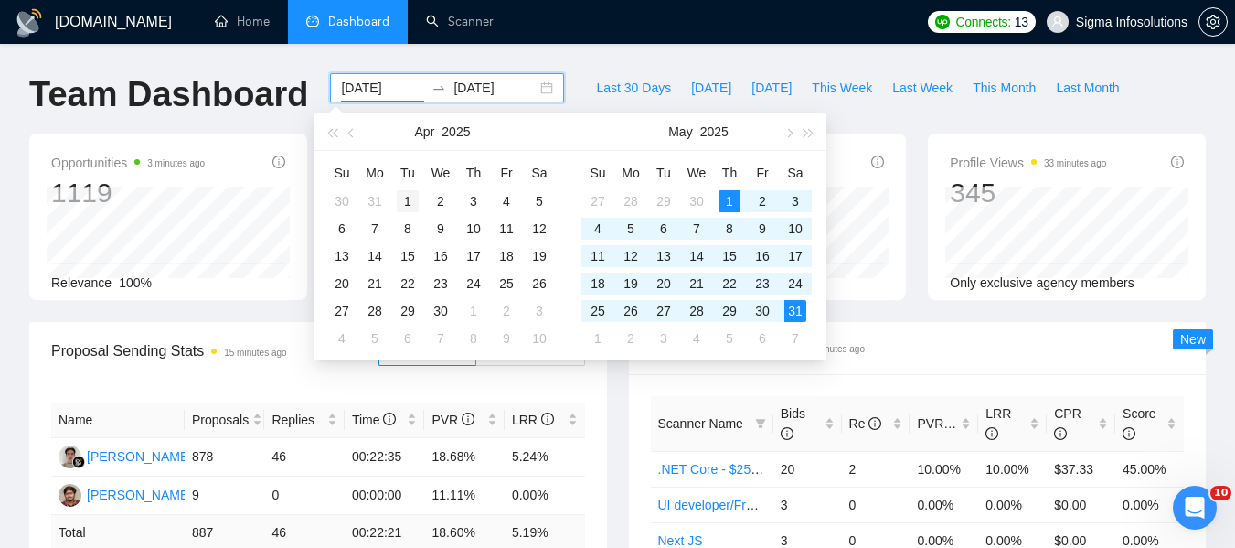
type input "[DATE]"
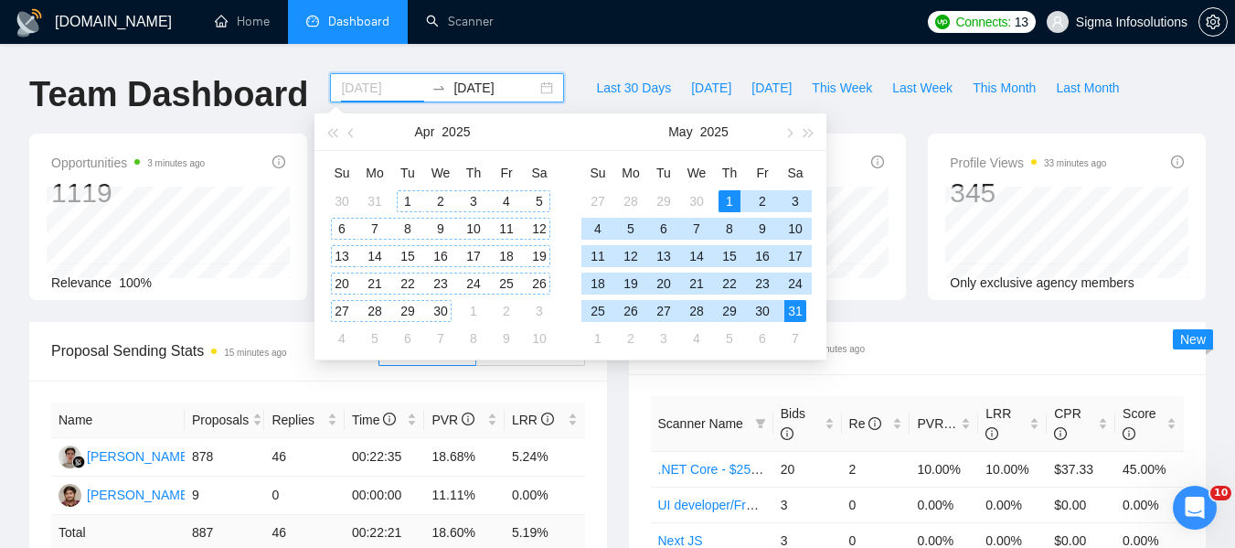
click at [410, 201] on div "1" at bounding box center [408, 201] width 22 height 22
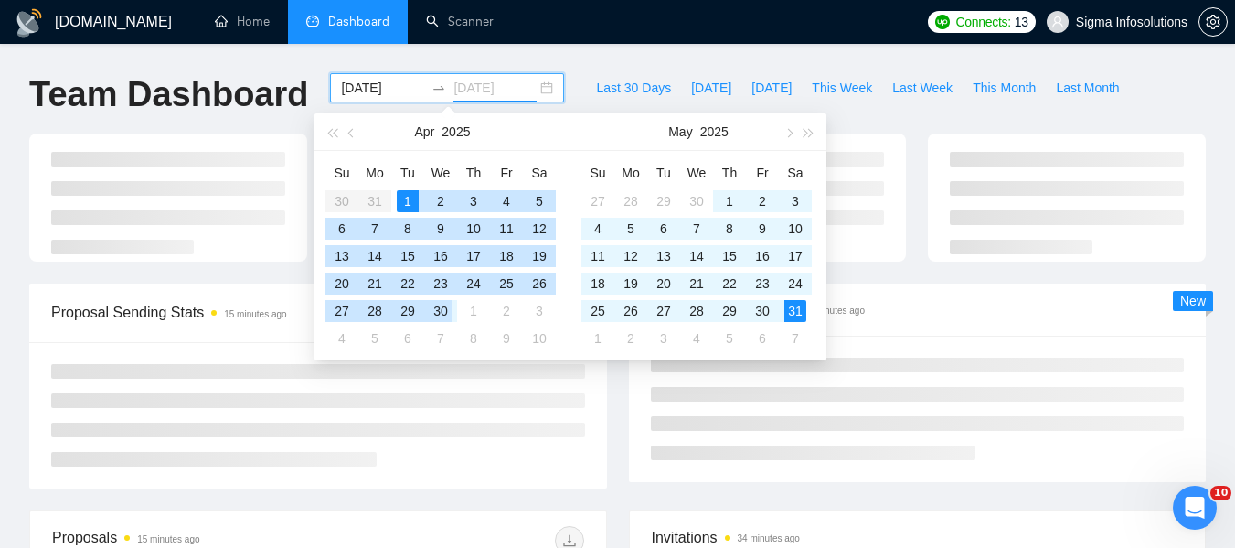
type input "[DATE]"
click at [445, 313] on div "30" at bounding box center [441, 311] width 22 height 22
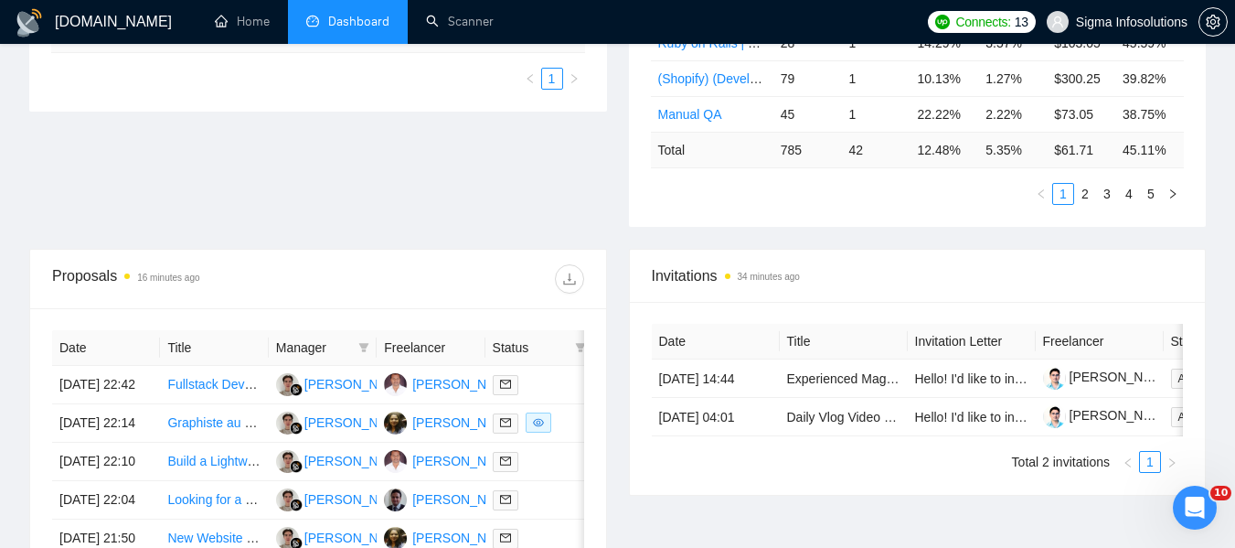
scroll to position [600, 0]
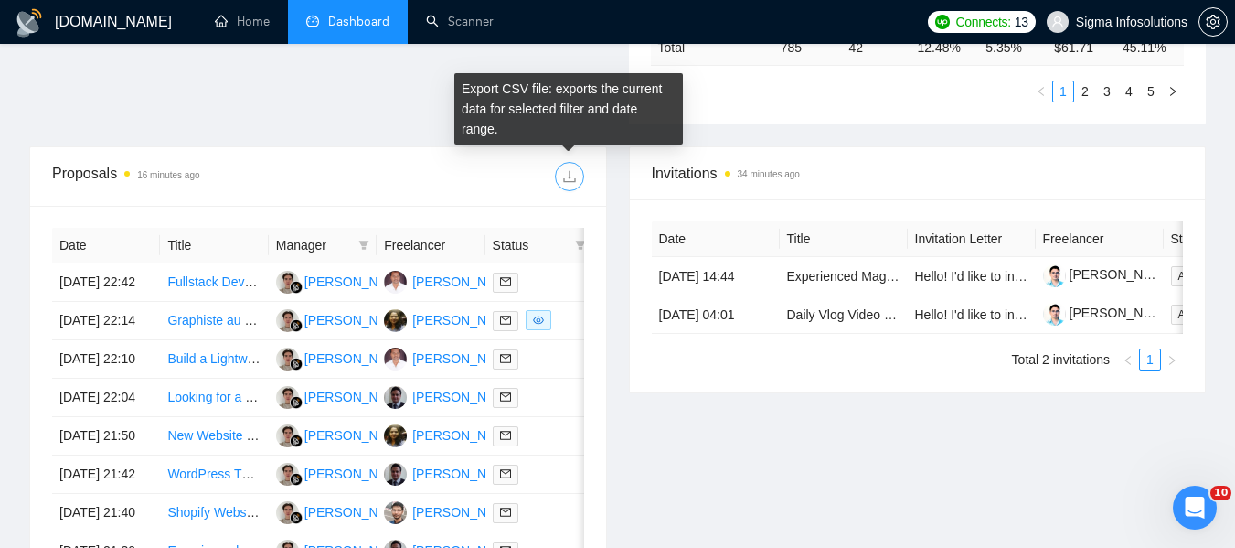
click at [570, 174] on icon "download" at bounding box center [569, 177] width 12 height 12
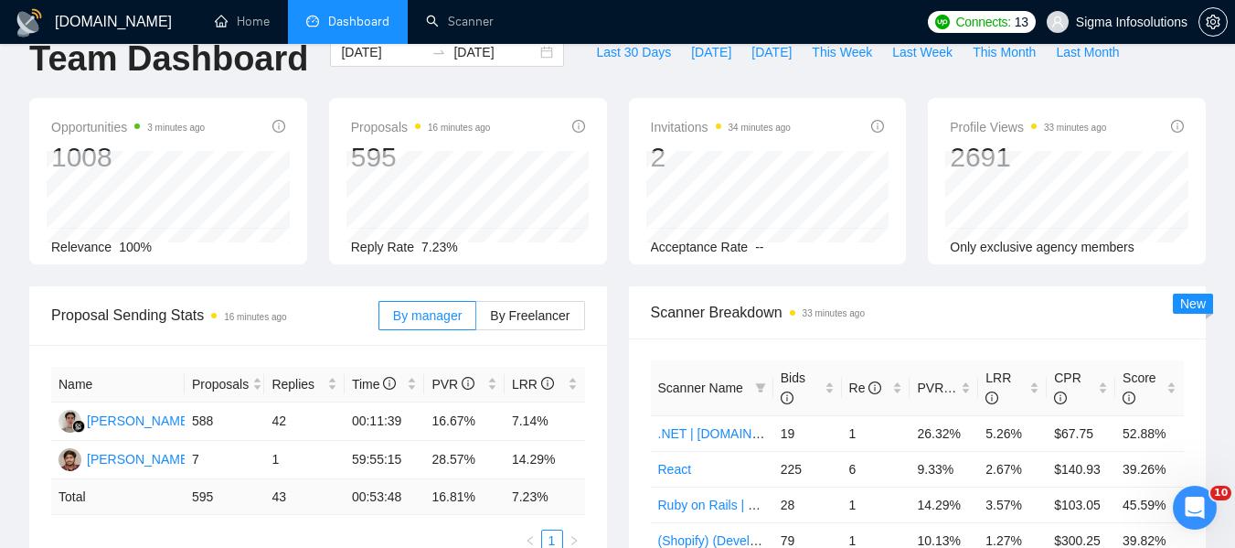
scroll to position [0, 0]
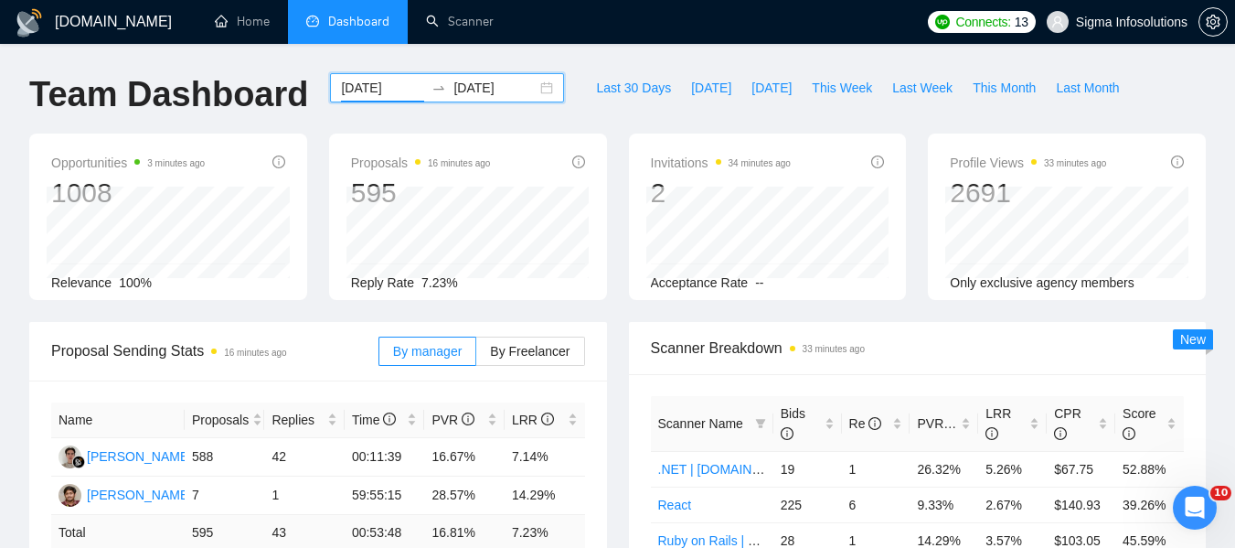
click at [369, 83] on input "[DATE]" at bounding box center [382, 88] width 83 height 20
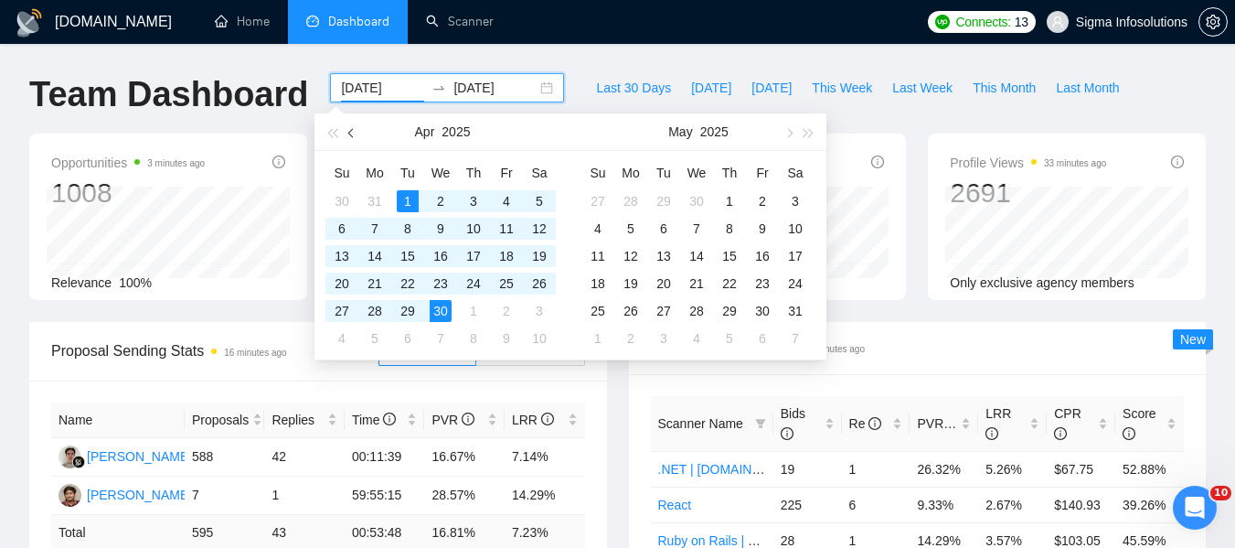
click at [353, 127] on button "button" at bounding box center [352, 131] width 20 height 37
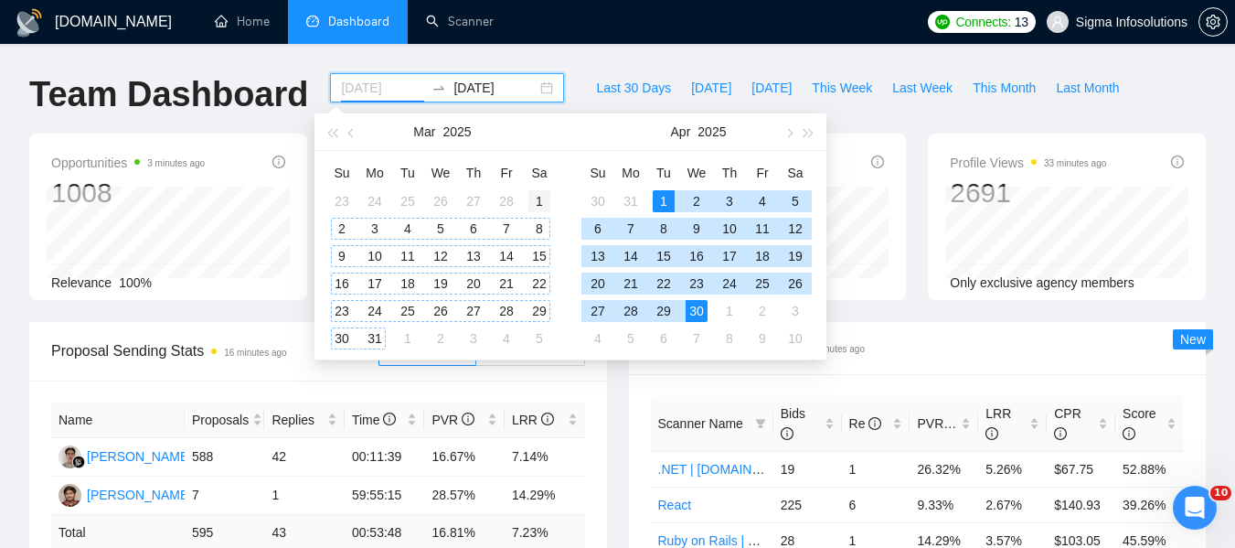
type input "2025-03-01"
click at [538, 204] on div "1" at bounding box center [540, 201] width 22 height 22
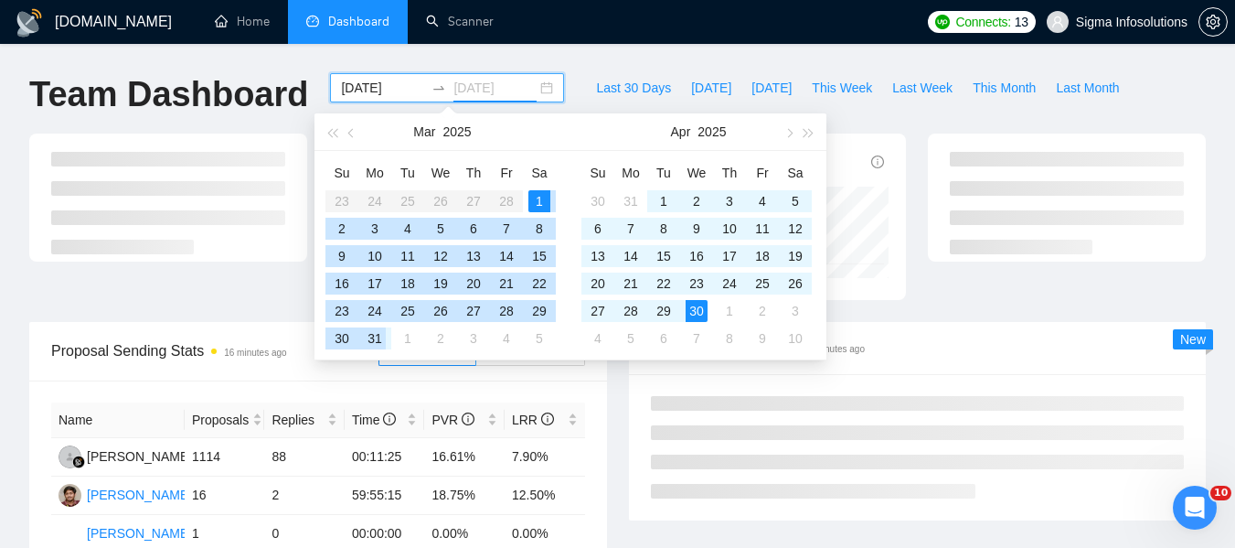
type input "2025-03-31"
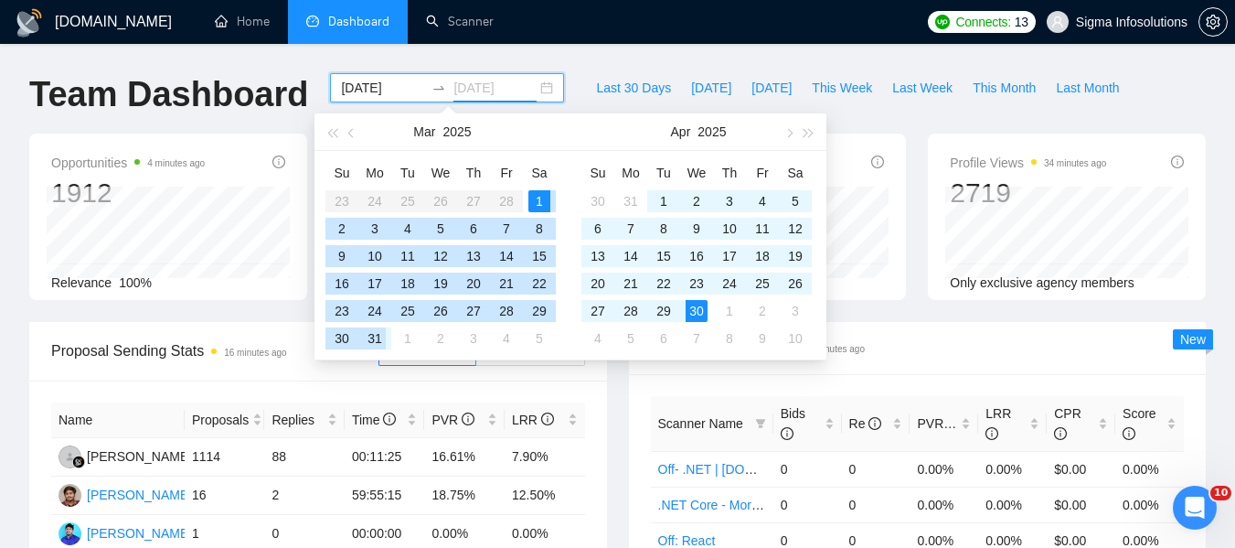
click at [375, 340] on div "31" at bounding box center [375, 338] width 22 height 22
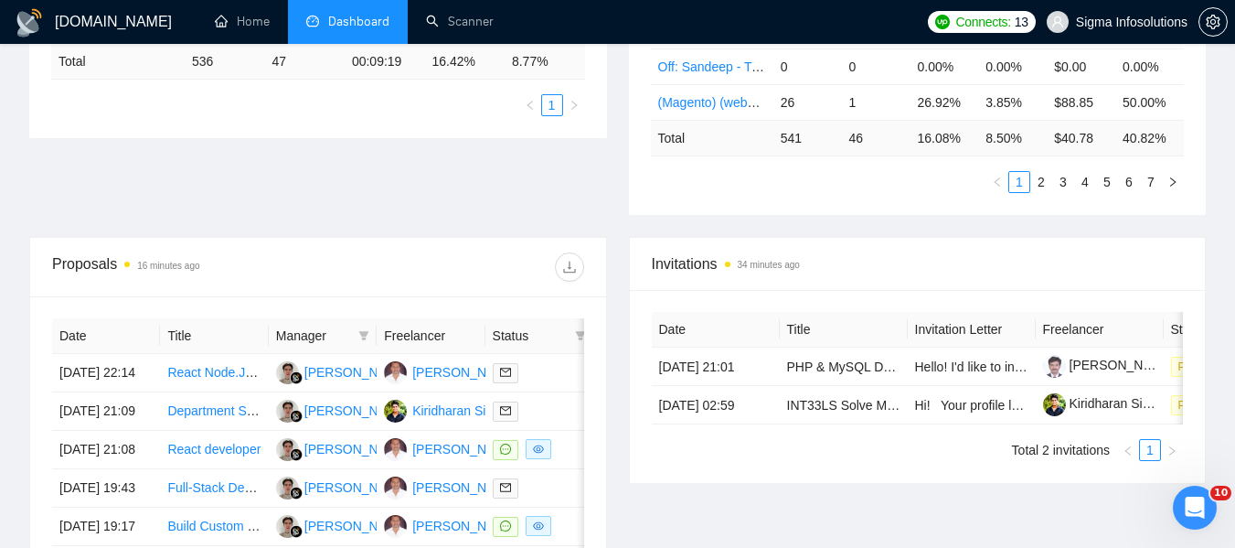
scroll to position [506, 0]
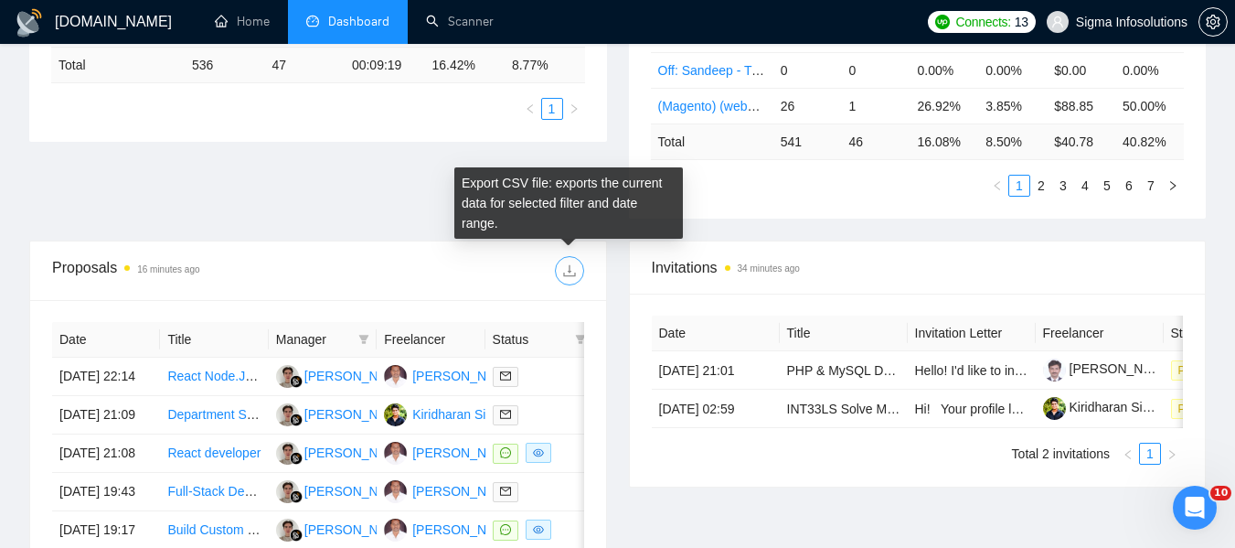
click at [572, 269] on icon "download" at bounding box center [569, 270] width 15 height 15
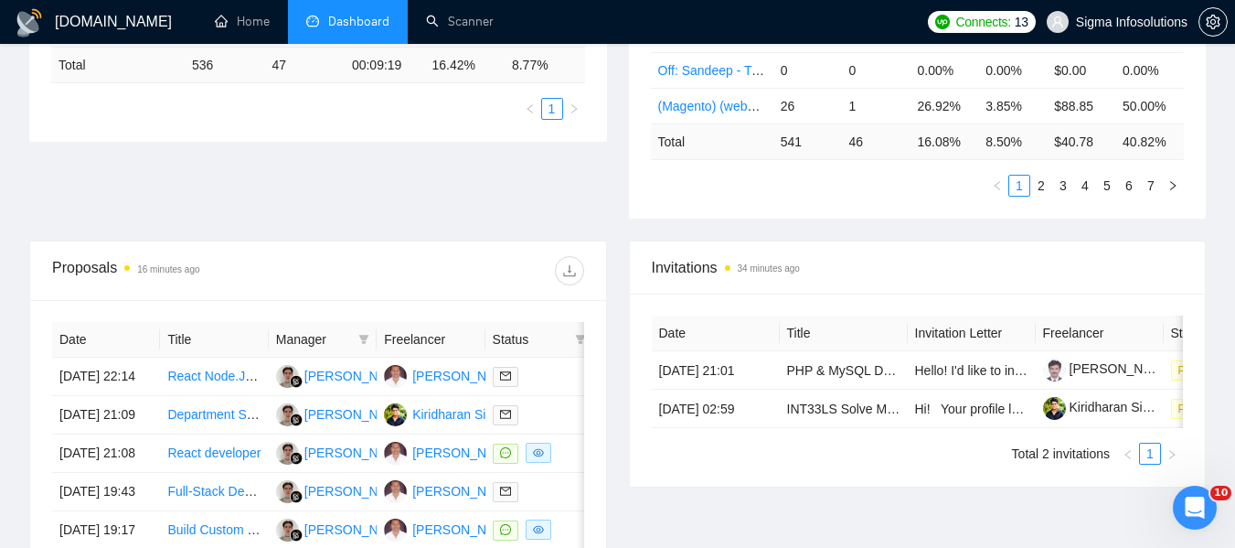
scroll to position [0, 0]
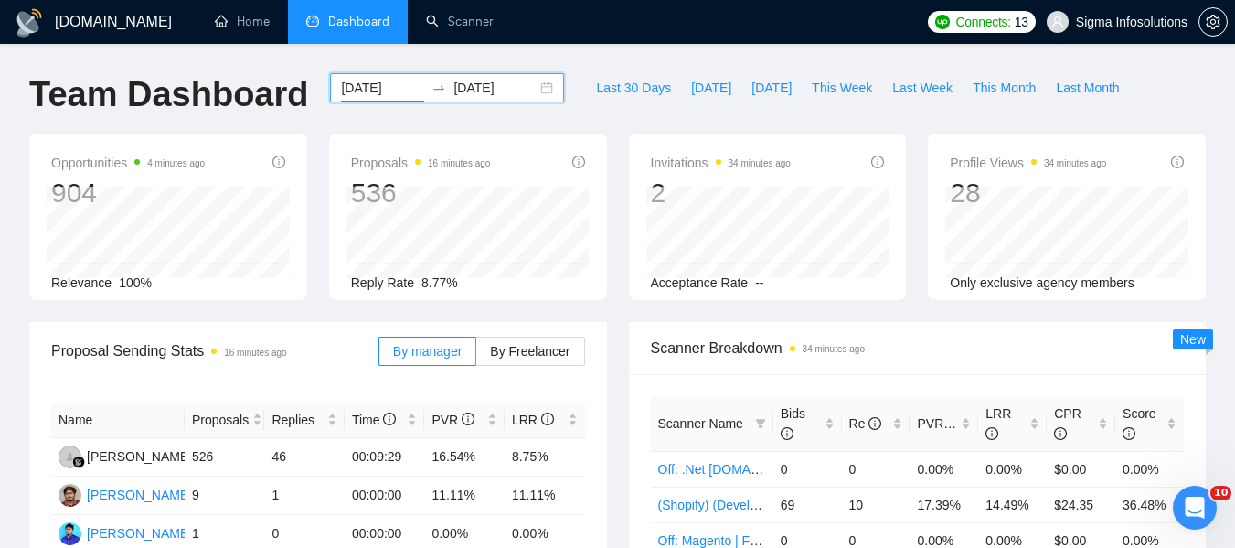
click at [369, 84] on input "2025-03-01" at bounding box center [382, 88] width 83 height 20
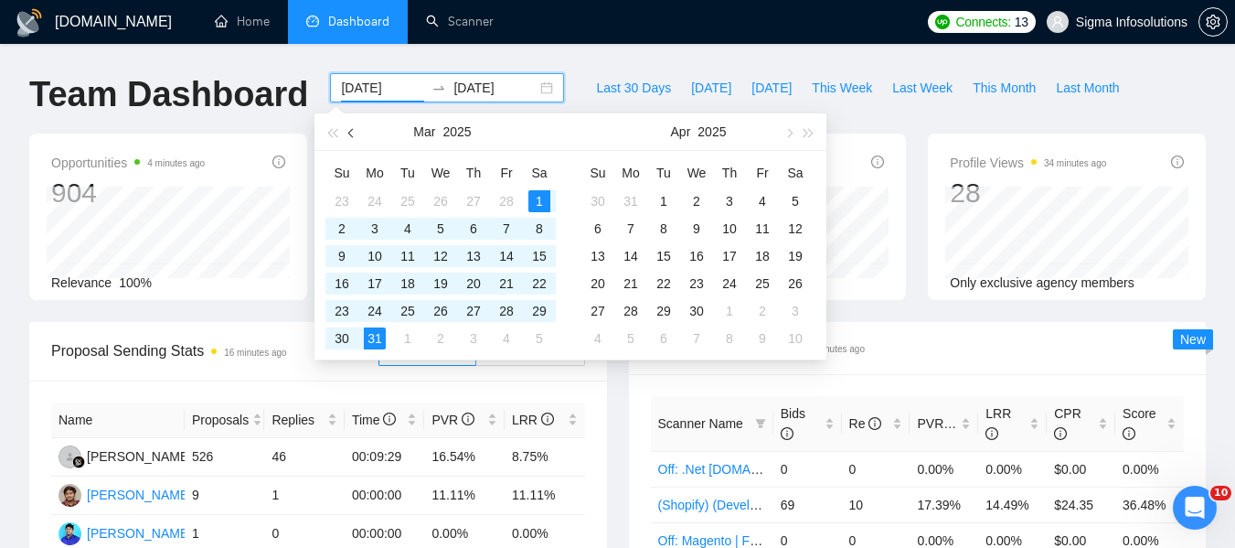
click at [347, 132] on button "button" at bounding box center [352, 131] width 20 height 37
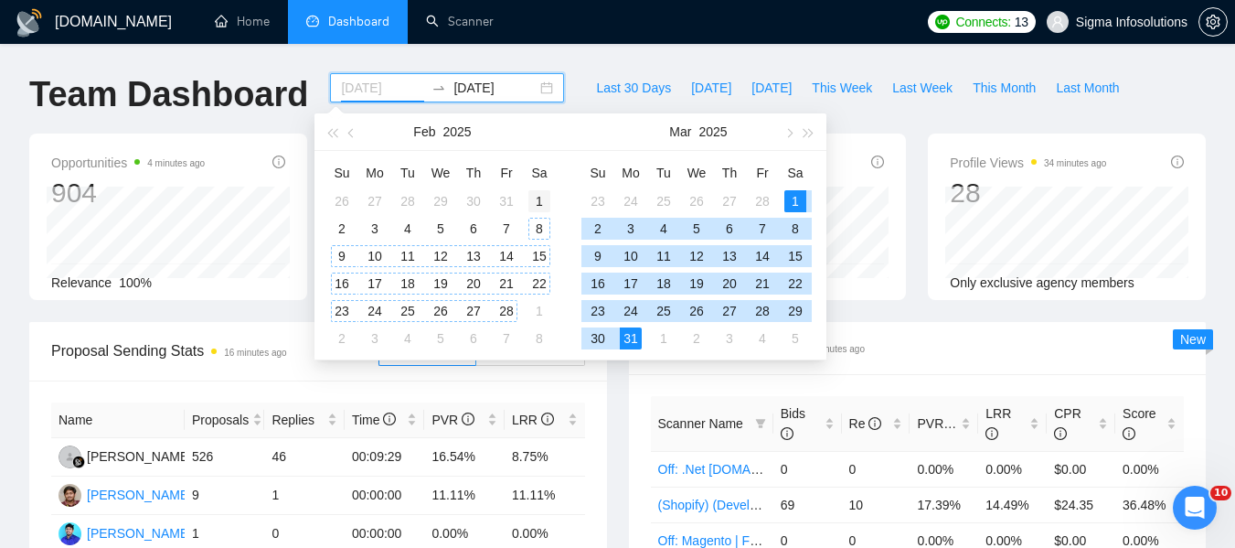
type input "2025-02-01"
click at [537, 203] on div "1" at bounding box center [540, 201] width 22 height 22
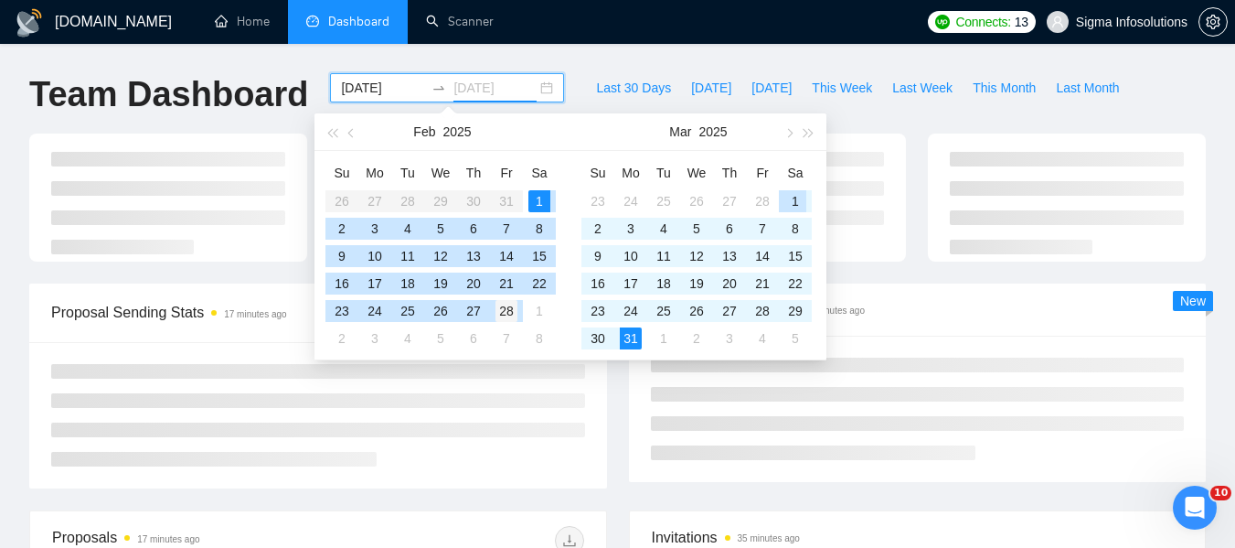
type input "2025-02-28"
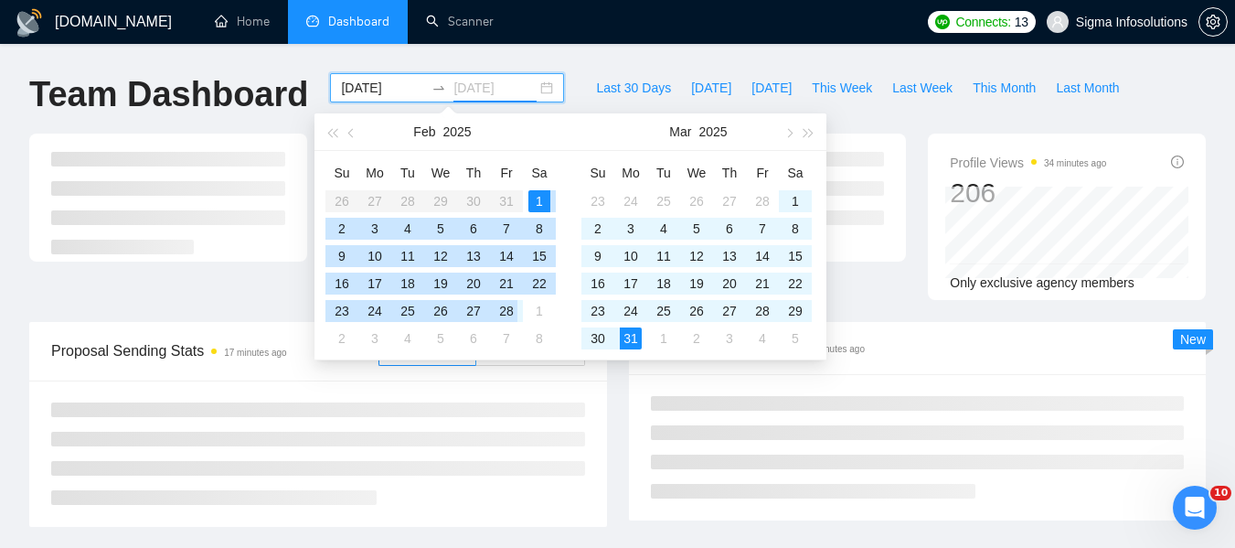
click at [509, 316] on div "28" at bounding box center [507, 311] width 22 height 22
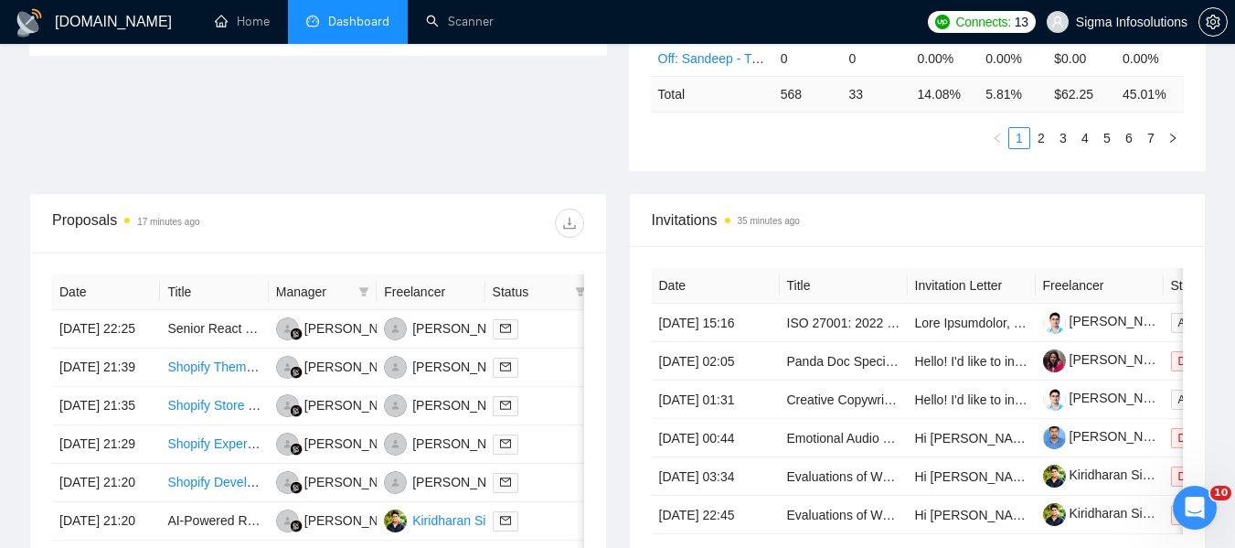
scroll to position [559, 0]
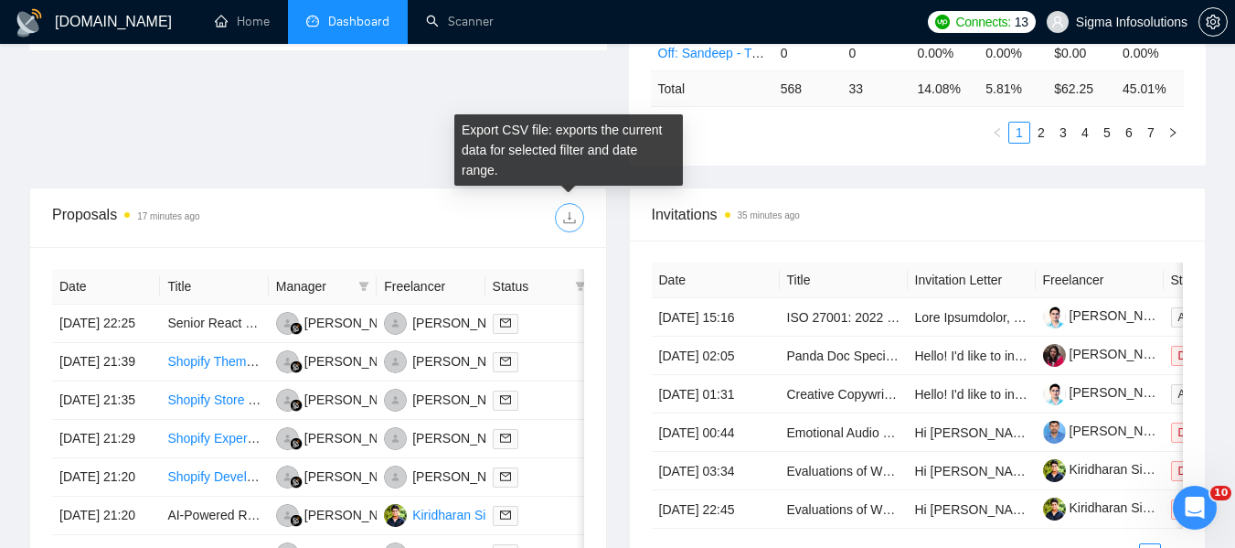
click at [569, 214] on icon "download" at bounding box center [569, 218] width 12 height 12
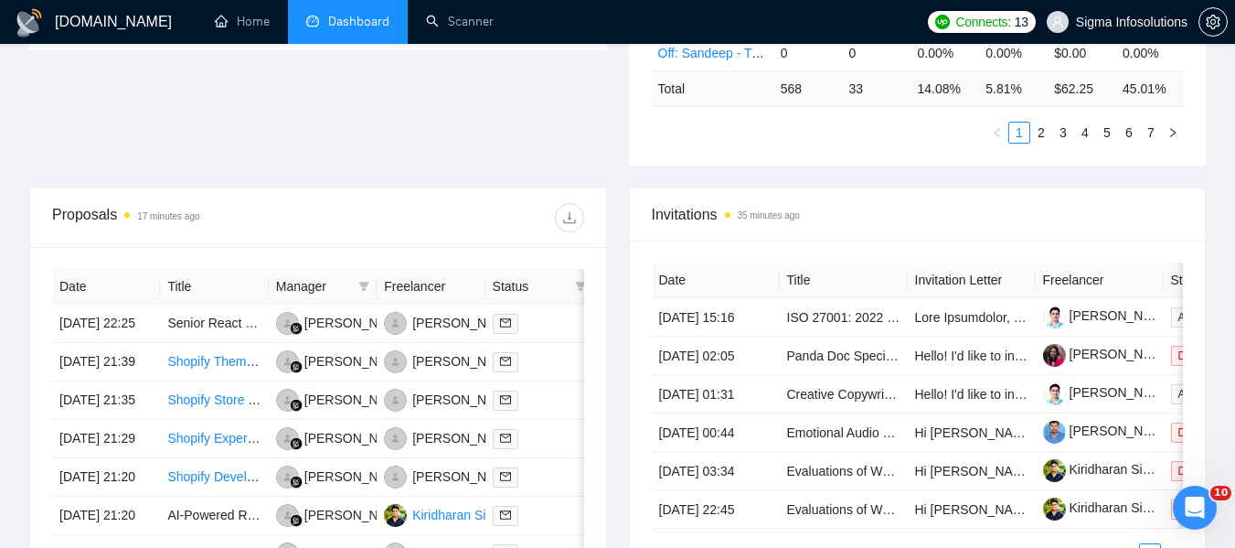
scroll to position [0, 0]
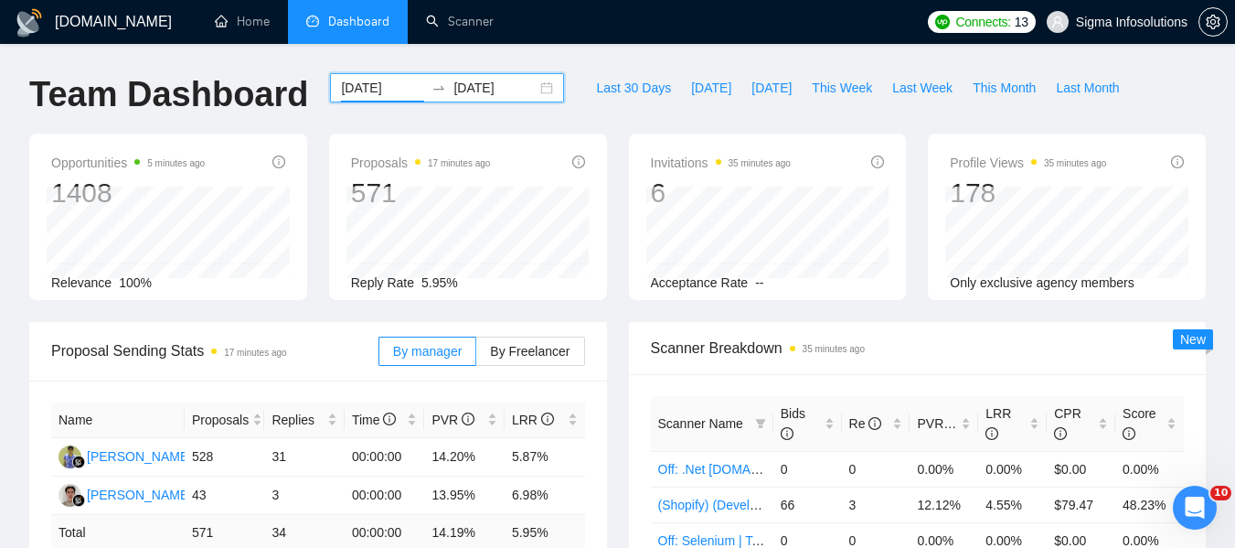
click at [365, 89] on input "2025-02-01" at bounding box center [382, 88] width 83 height 20
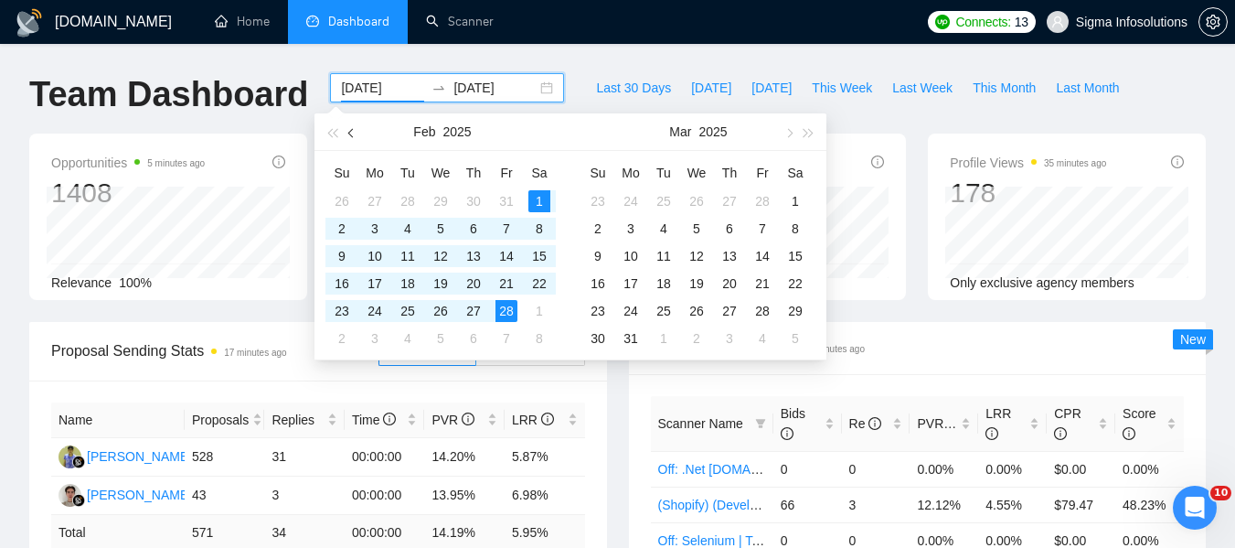
click at [353, 137] on button "button" at bounding box center [352, 131] width 20 height 37
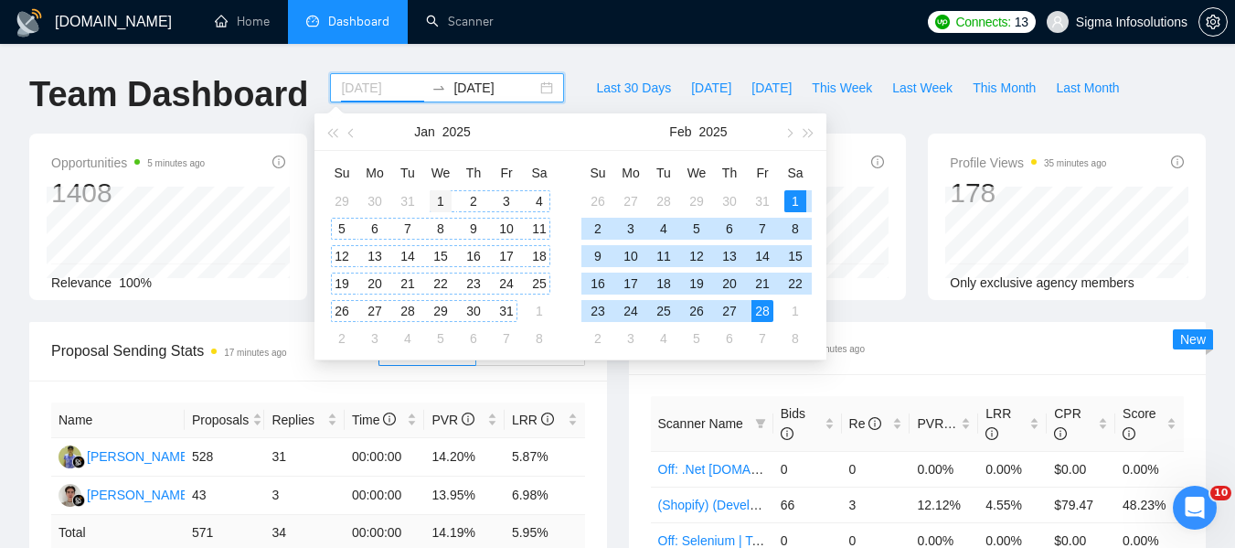
type input "2025-01-01"
click at [442, 203] on div "1" at bounding box center [441, 201] width 22 height 22
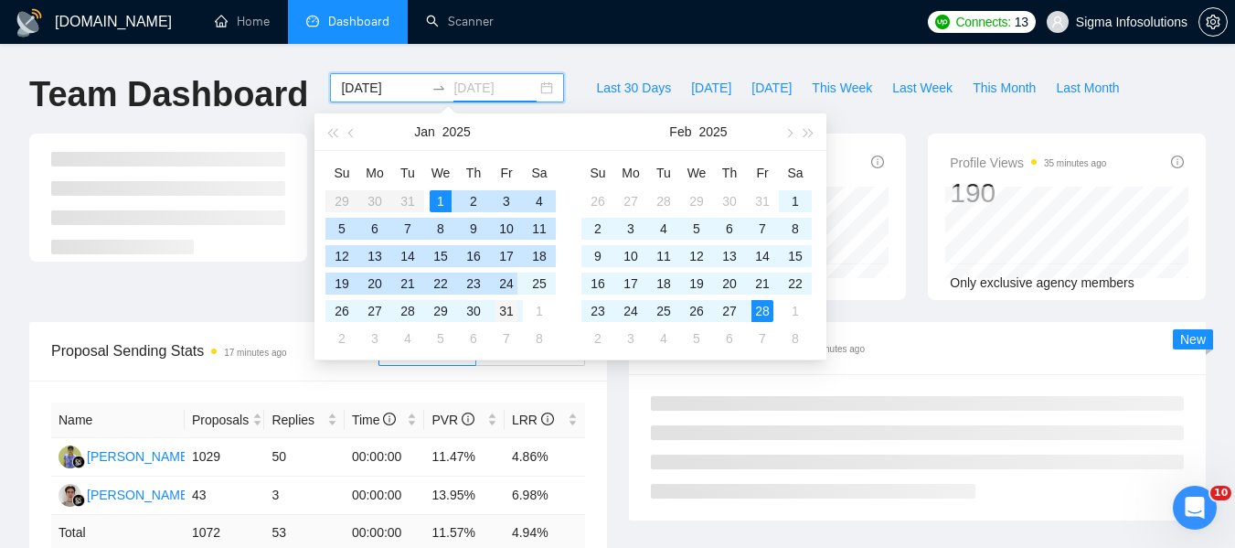
type input "2025-01-31"
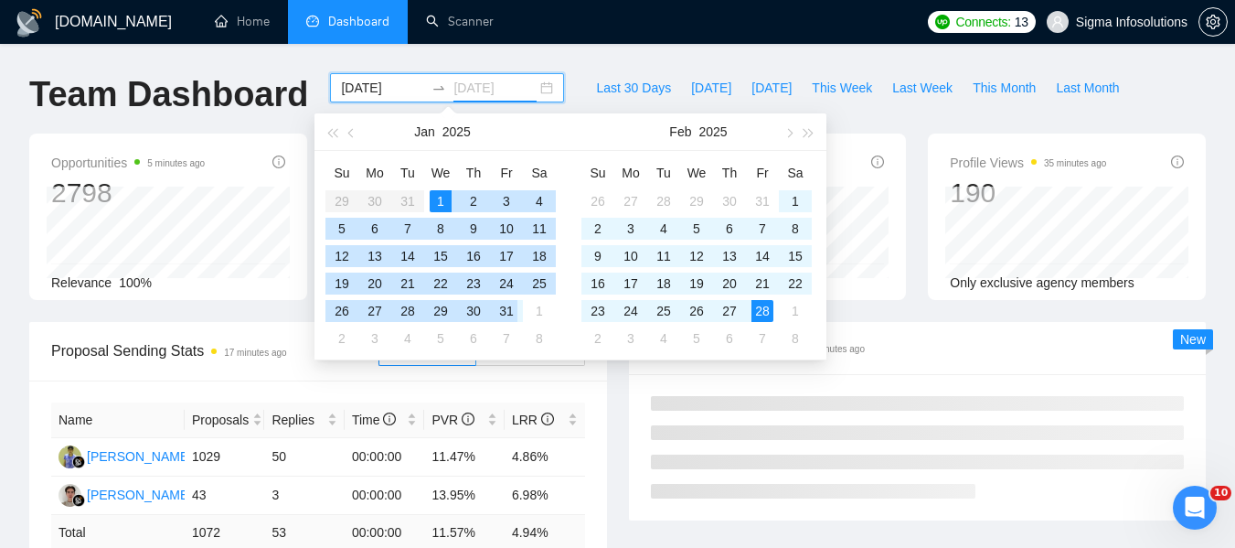
click at [500, 305] on div "31" at bounding box center [507, 311] width 22 height 22
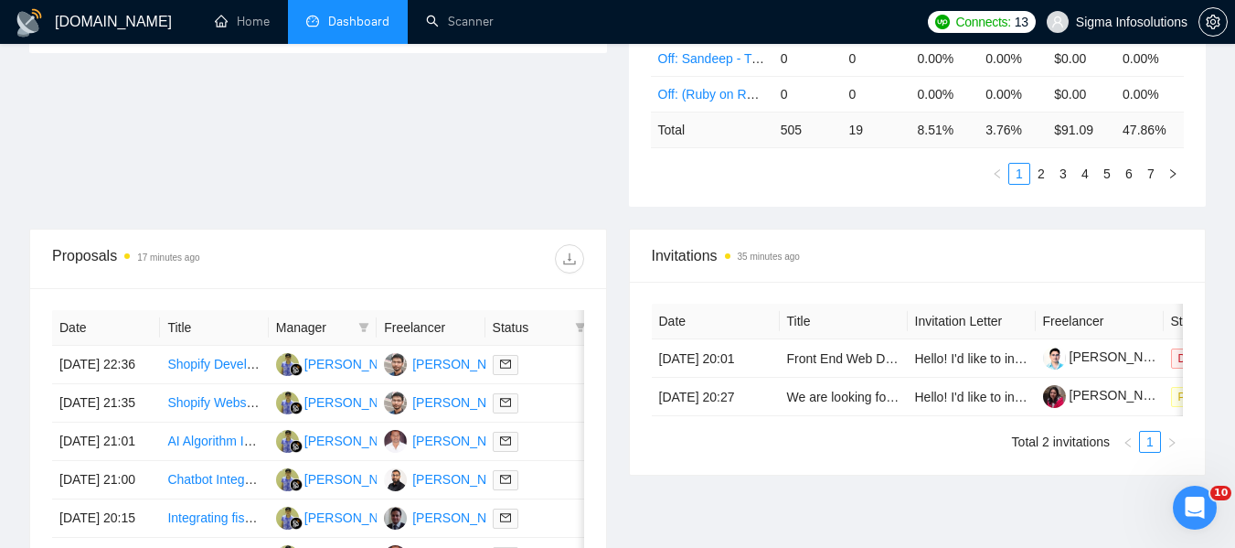
scroll to position [527, 0]
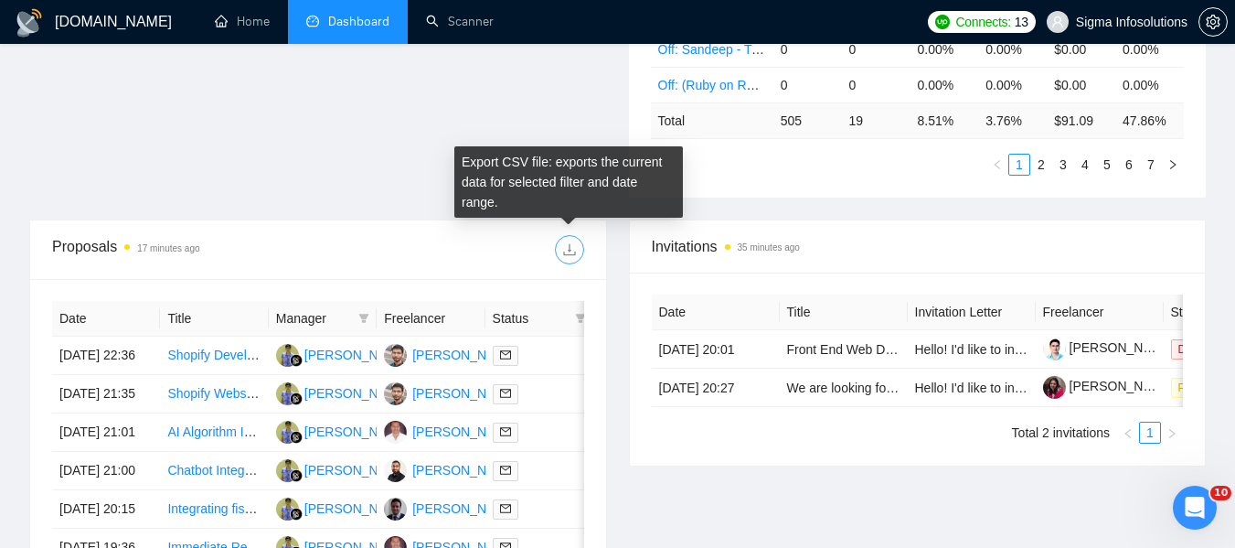
click at [567, 248] on icon "download" at bounding box center [569, 249] width 15 height 15
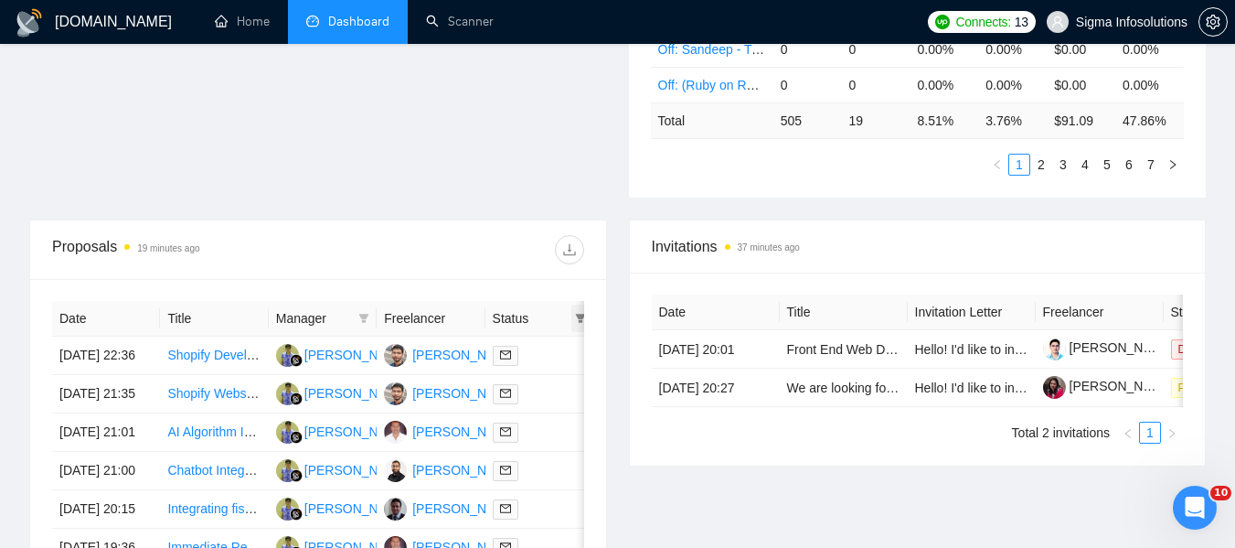
click at [577, 316] on icon "filter" at bounding box center [580, 318] width 11 height 11
click at [701, 497] on div "Invitations 37 minutes ago Date Title Invitation Letter Freelancer Status 18 Ja…" at bounding box center [918, 499] width 600 height 561
